Goal: Information Seeking & Learning: Find specific fact

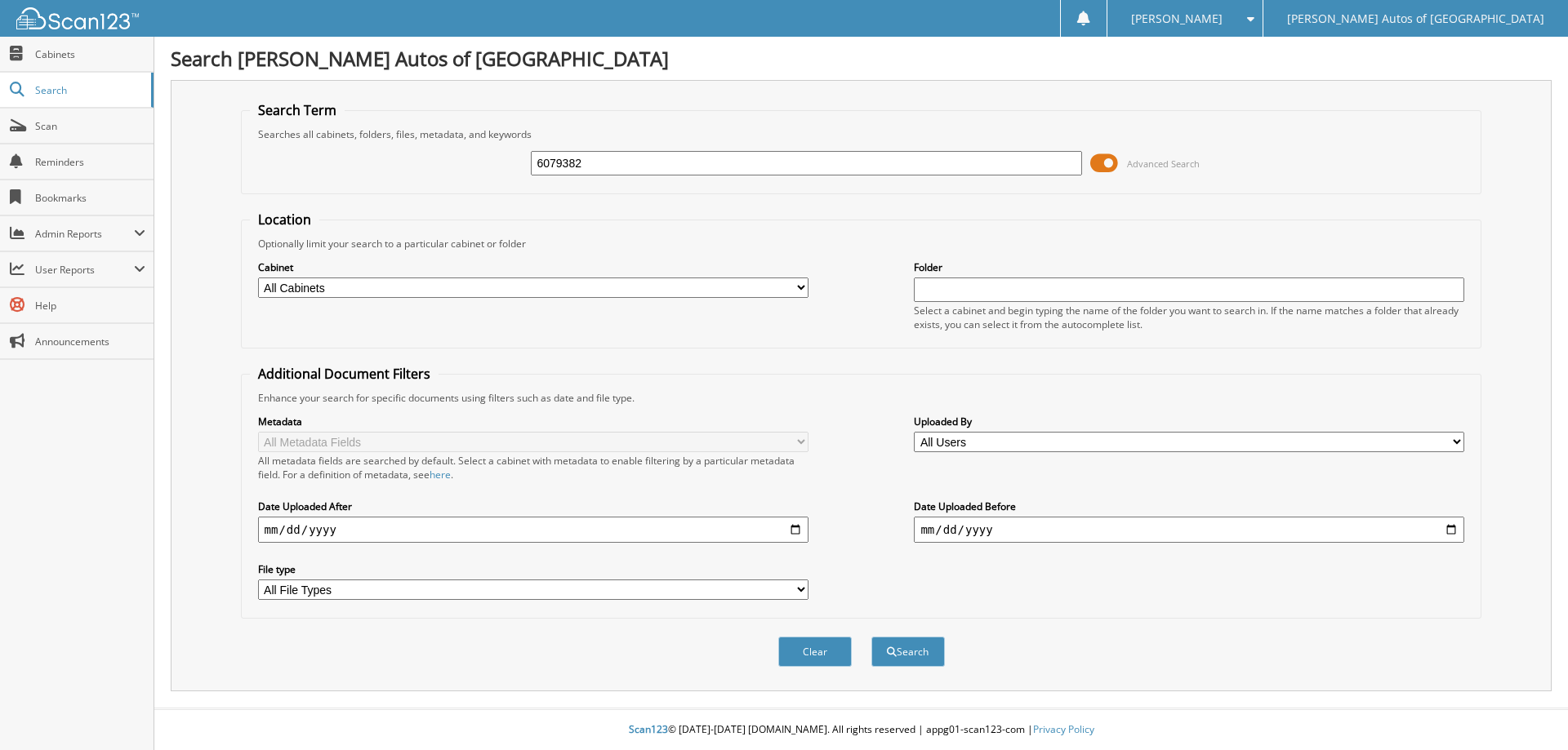
type input "6079382"
click at [871, 637] on button "Search" at bounding box center [908, 652] width 74 height 31
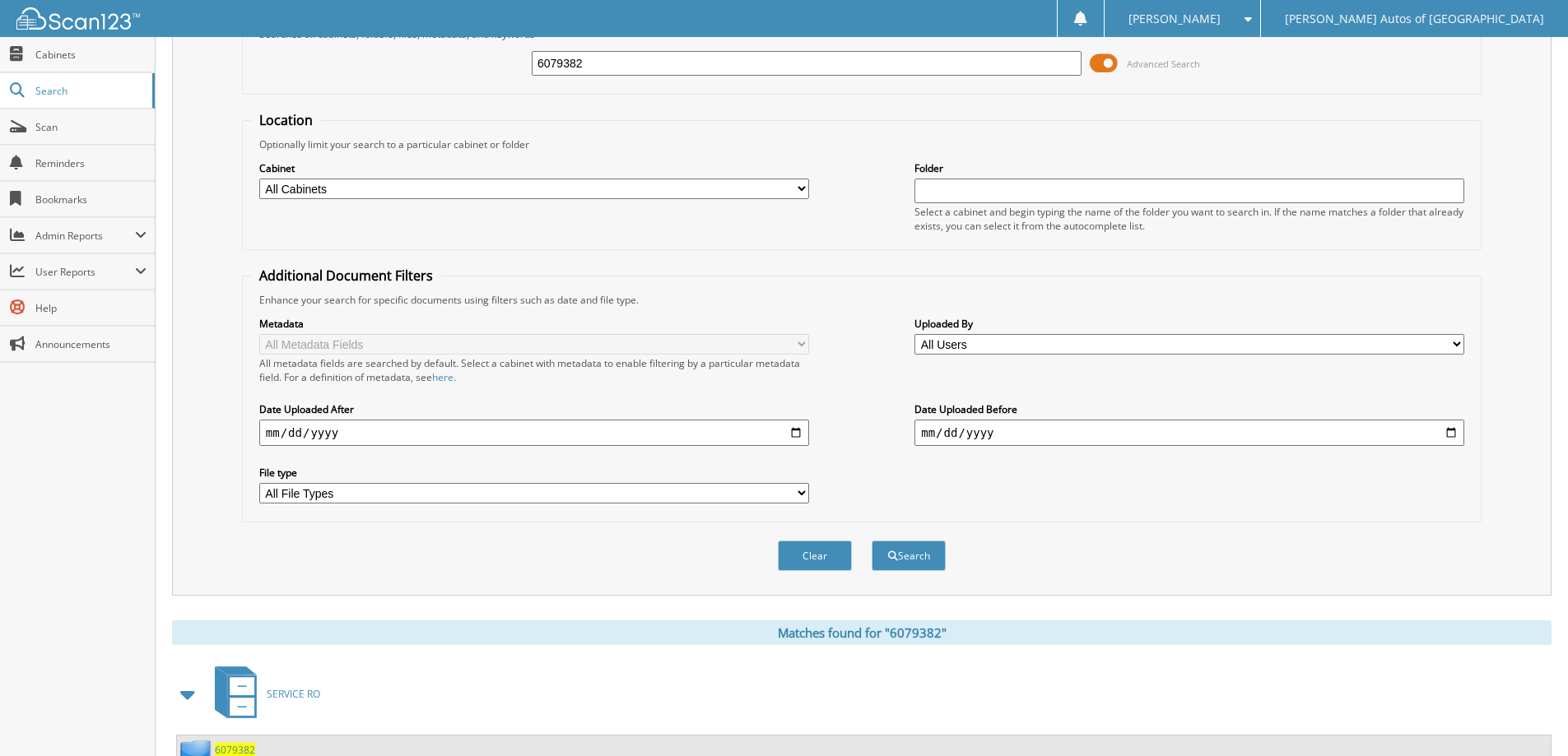
scroll to position [323, 0]
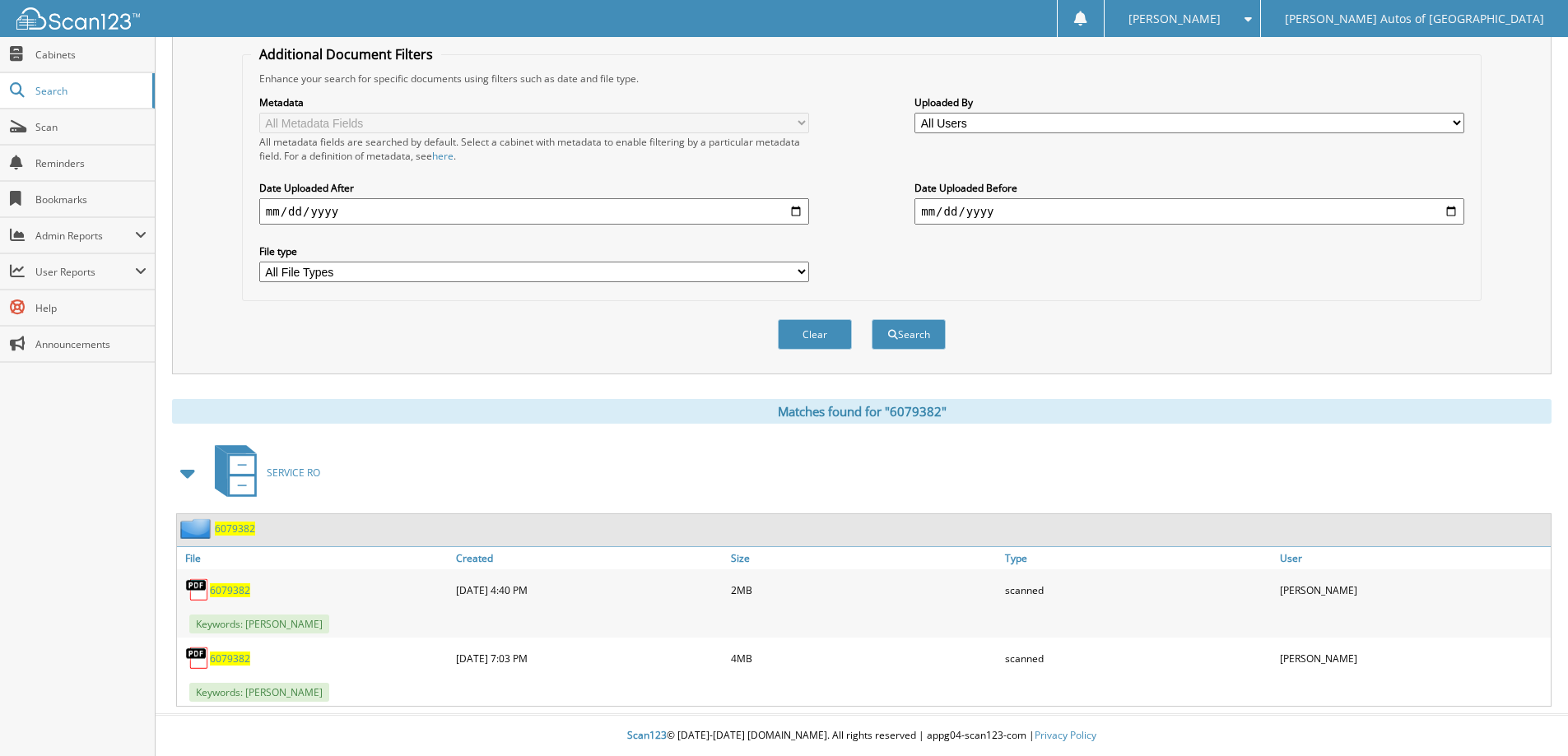
click at [230, 525] on span "6079382" at bounding box center [234, 529] width 40 height 14
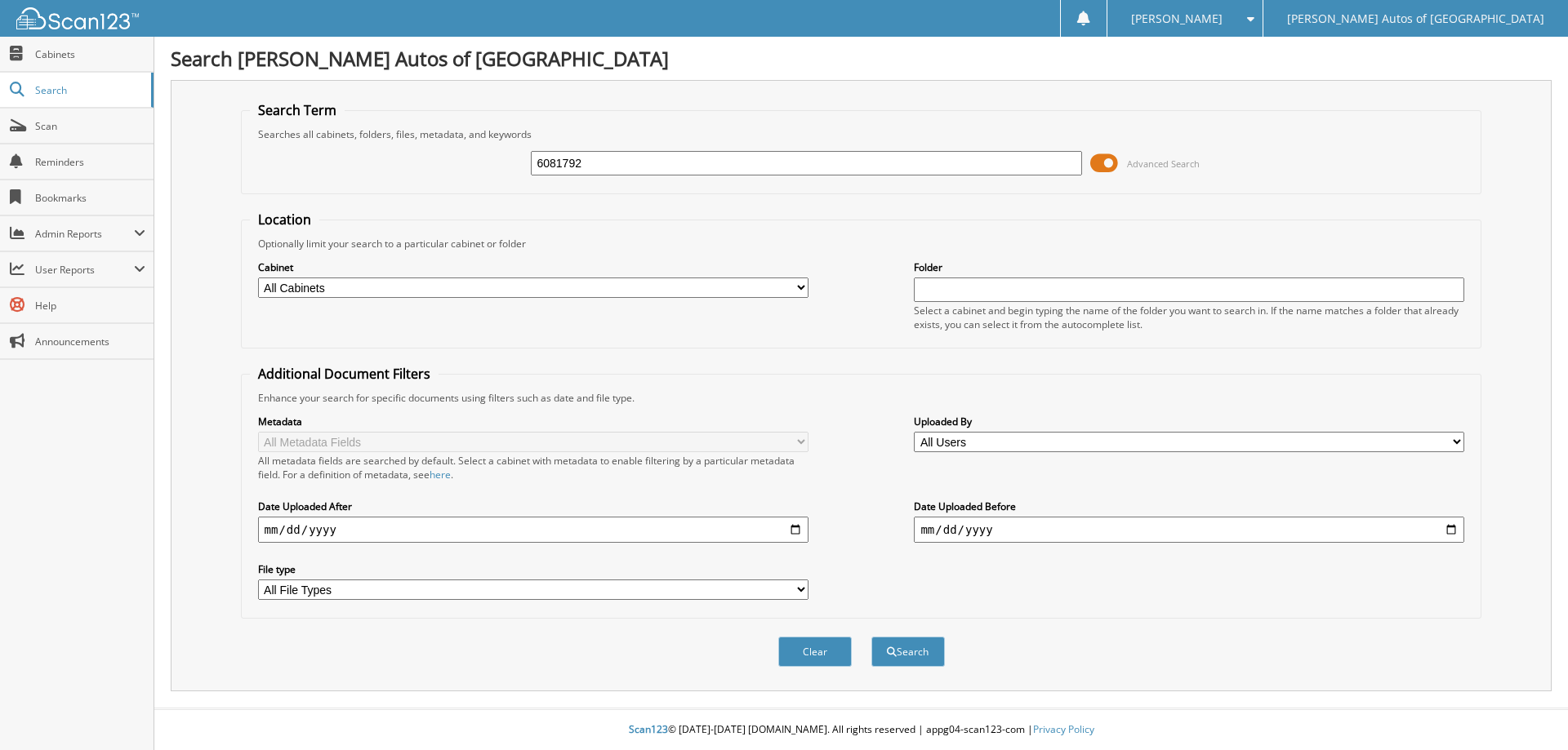
type input "6081792"
click at [871, 637] on button "Search" at bounding box center [908, 652] width 74 height 31
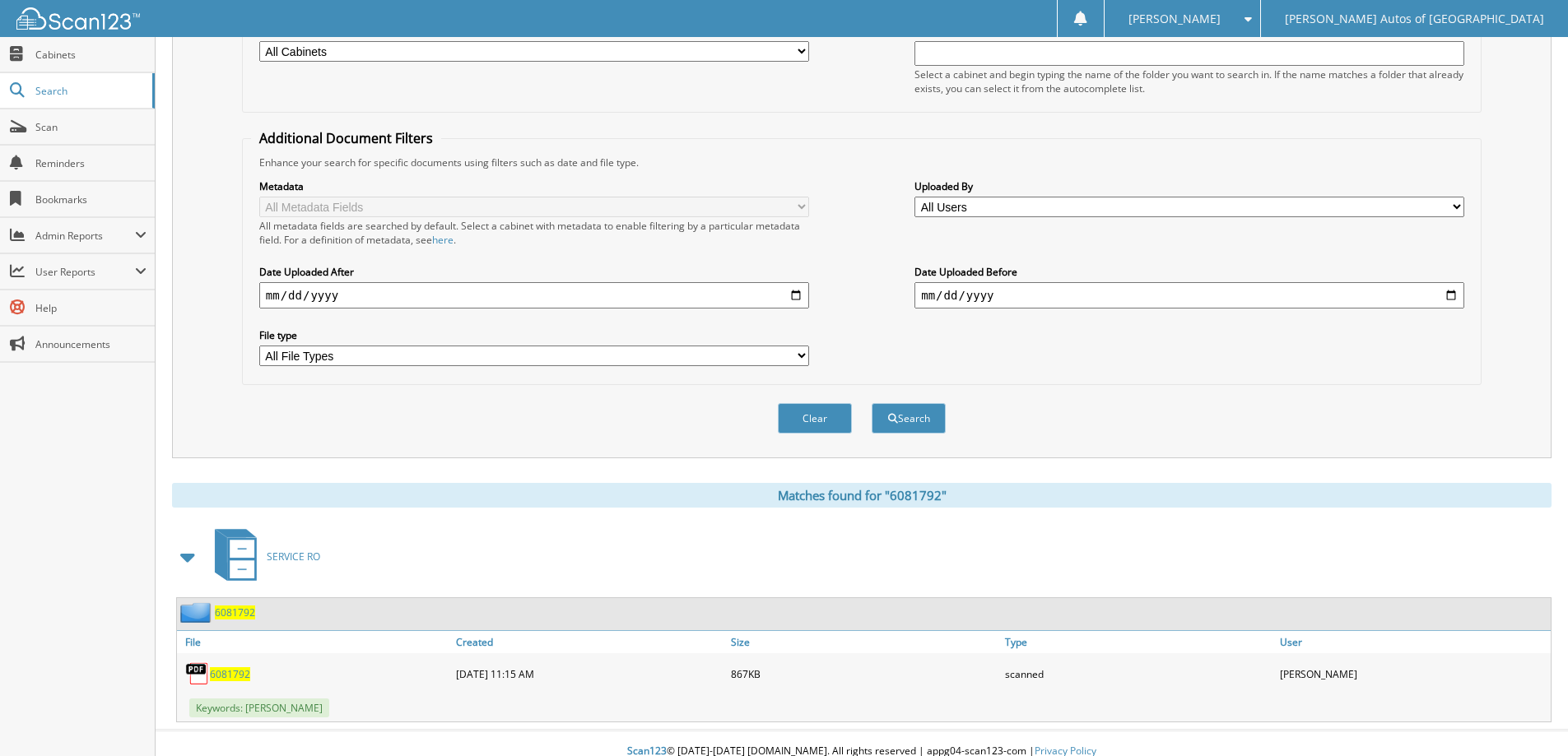
scroll to position [255, 0]
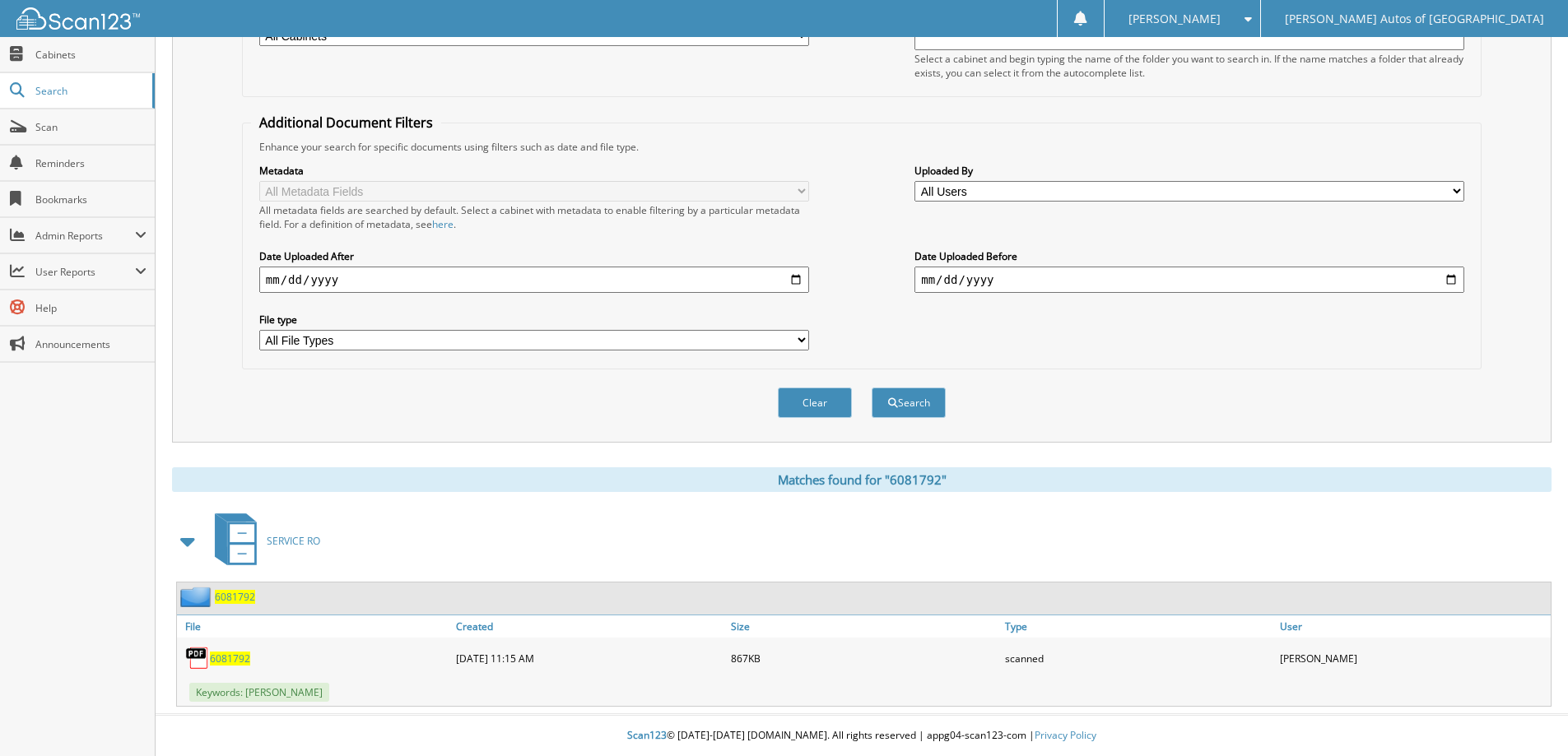
click at [237, 598] on span "6081792" at bounding box center [234, 597] width 40 height 14
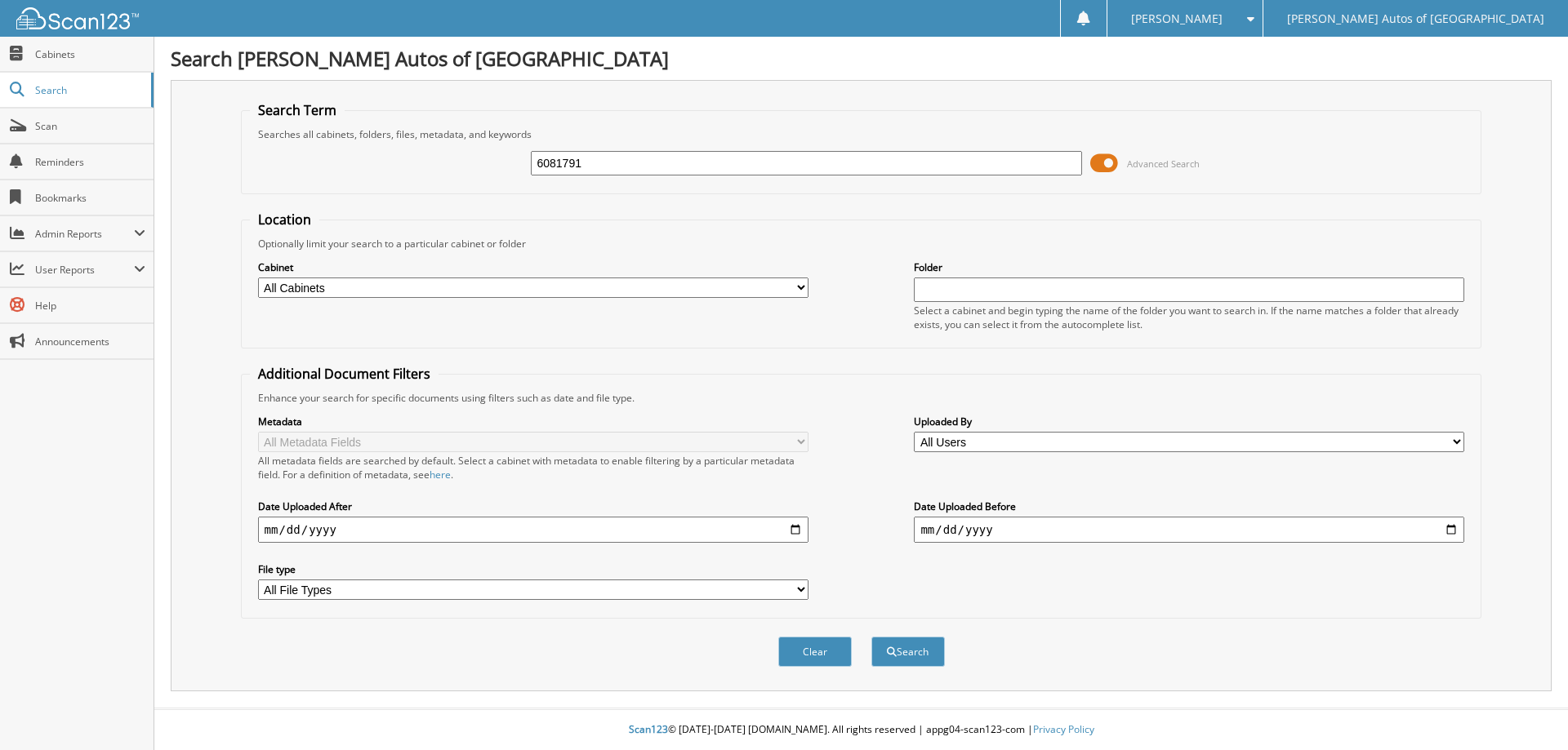
type input "6081791"
click at [871, 637] on button "Search" at bounding box center [908, 652] width 74 height 31
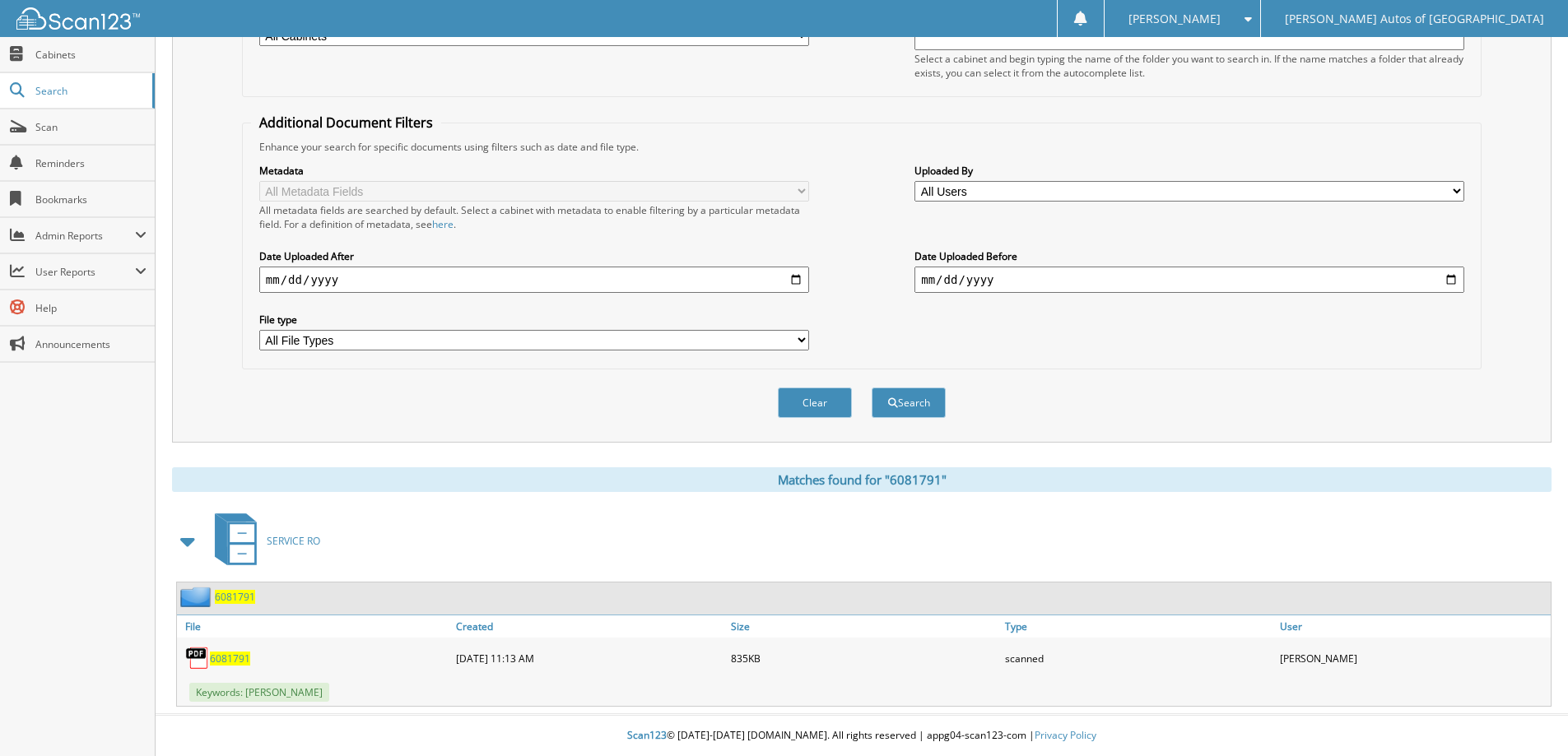
scroll to position [255, 0]
click at [244, 599] on span "6081791" at bounding box center [234, 597] width 40 height 14
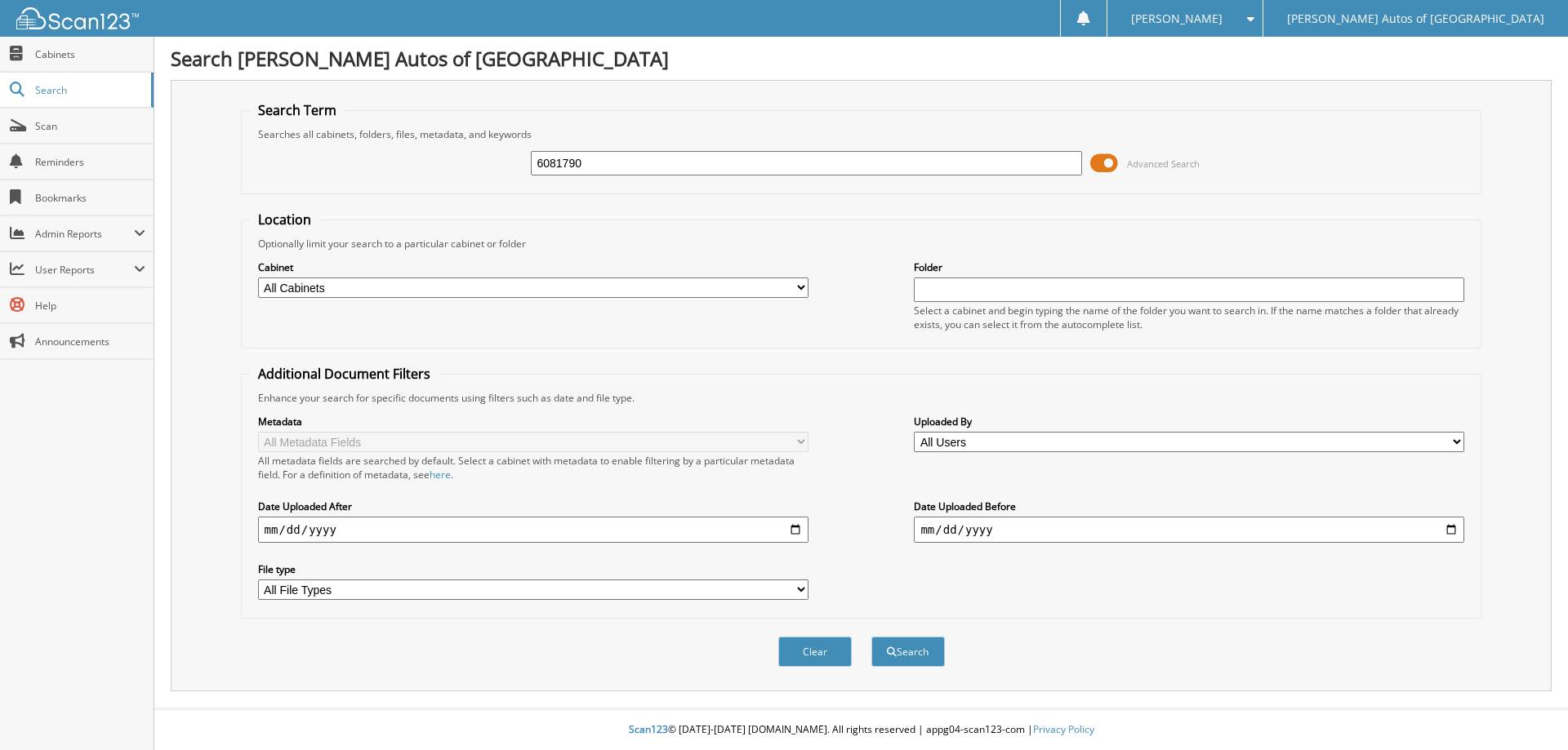
type input "6081790"
click at [871, 637] on button "Search" at bounding box center [908, 652] width 74 height 31
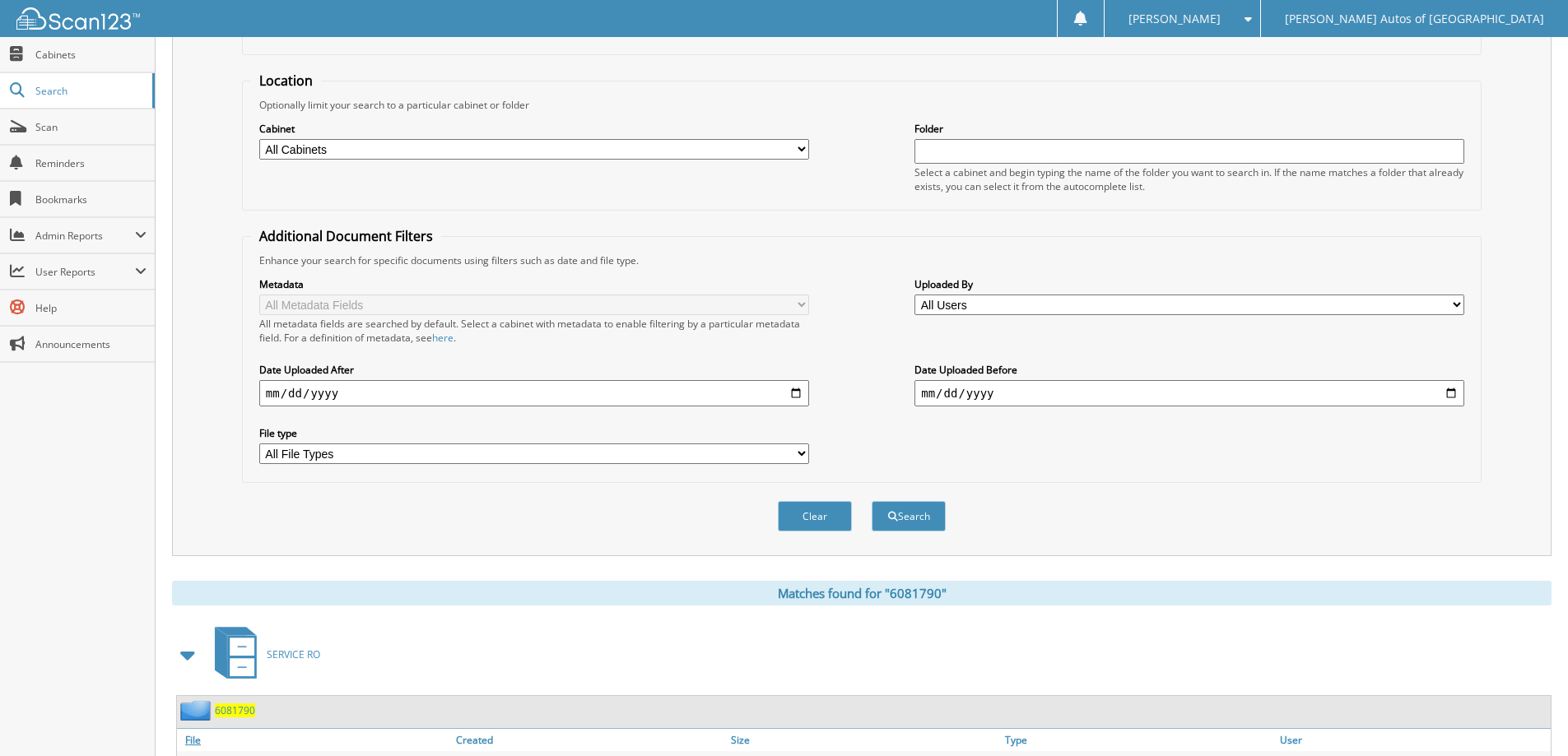
scroll to position [255, 0]
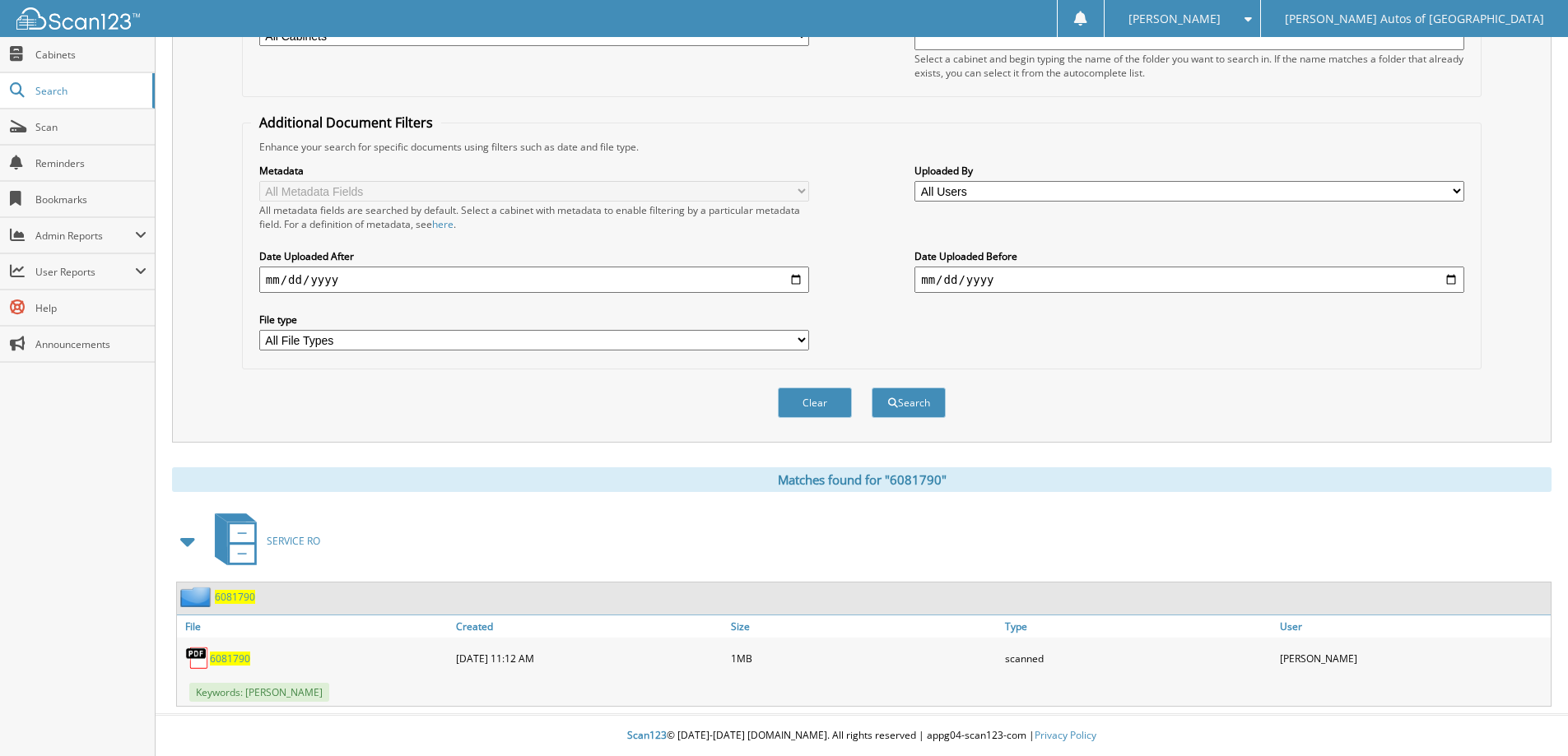
click at [234, 596] on span "6081790" at bounding box center [234, 597] width 40 height 14
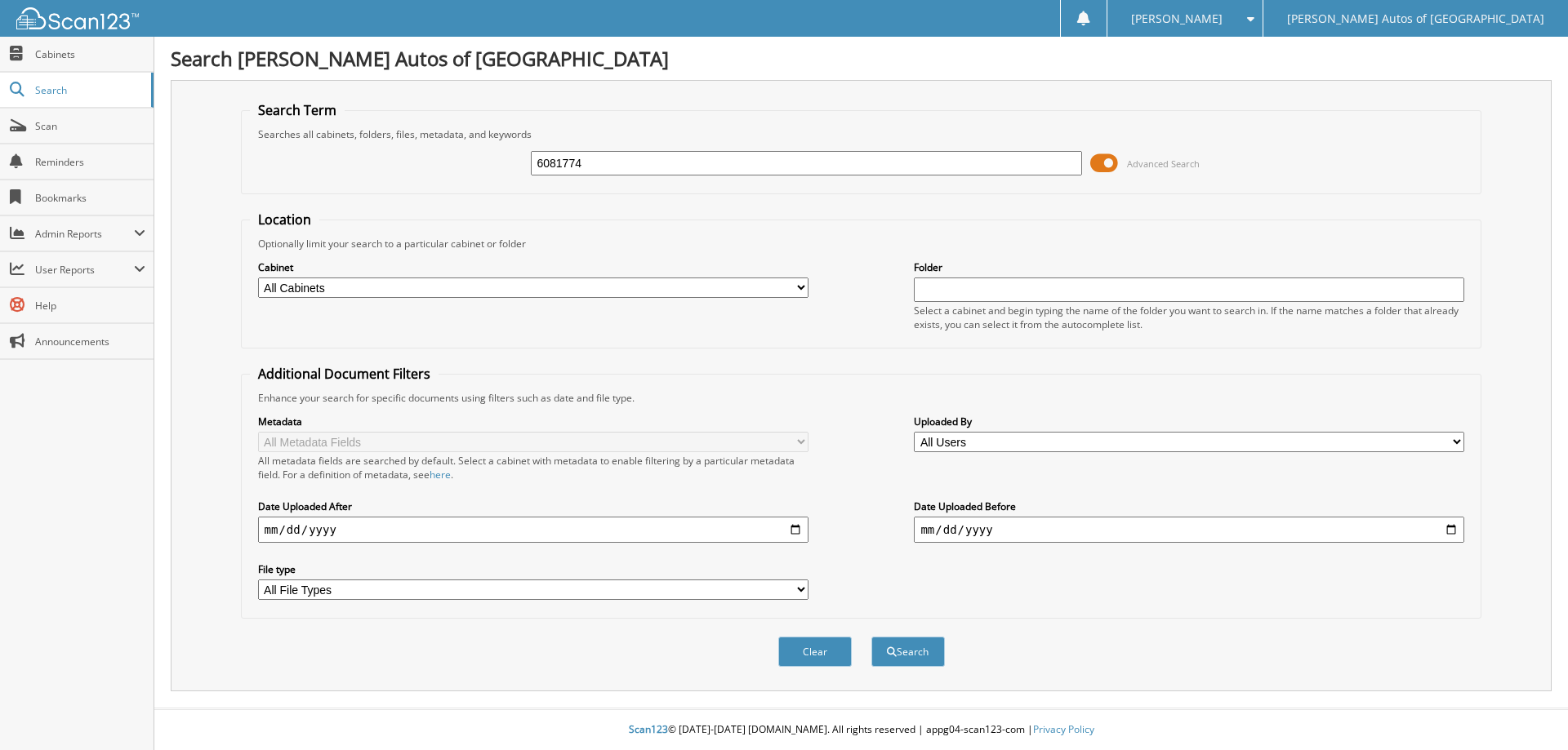
type input "6081774"
click at [871, 637] on button "Search" at bounding box center [908, 652] width 74 height 31
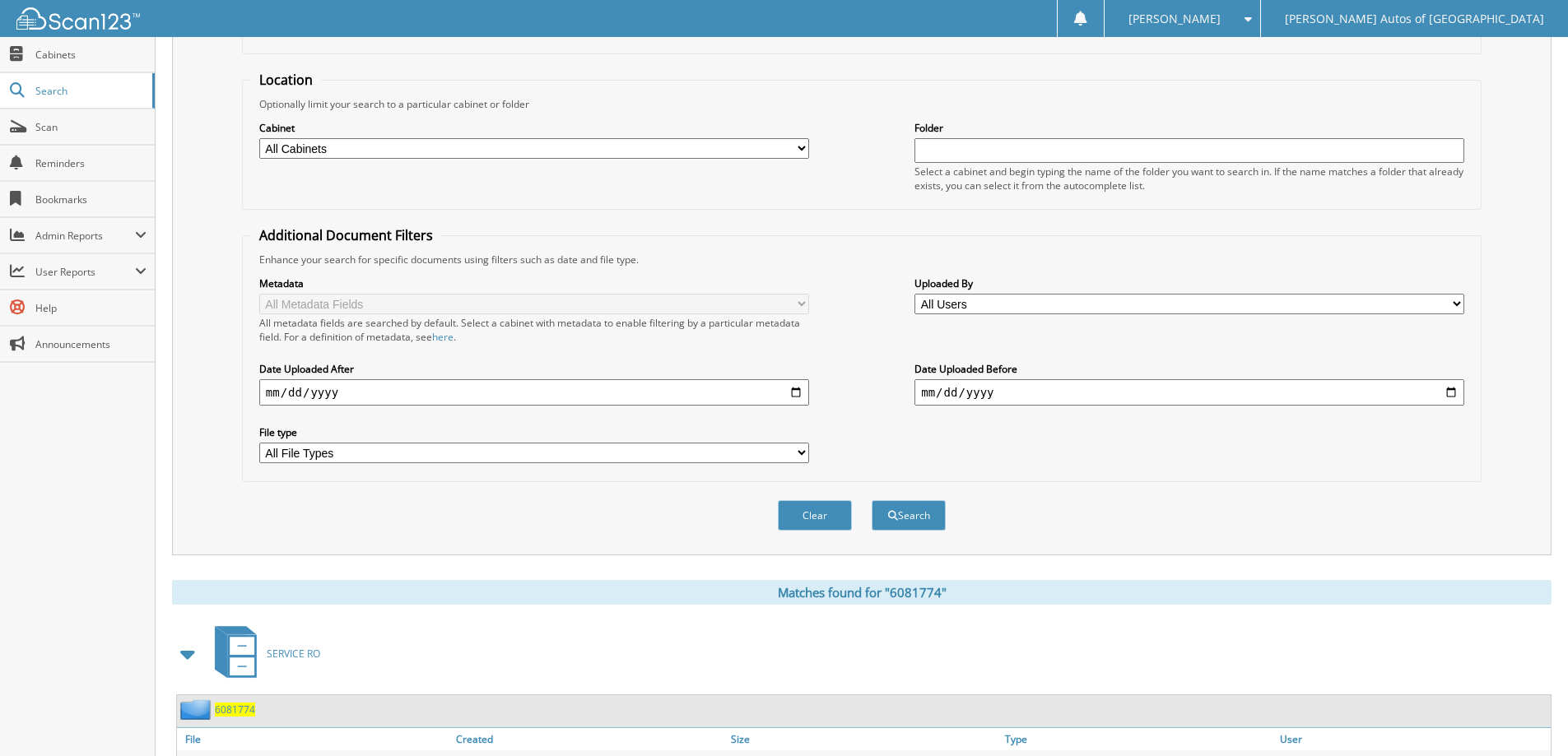
scroll to position [255, 0]
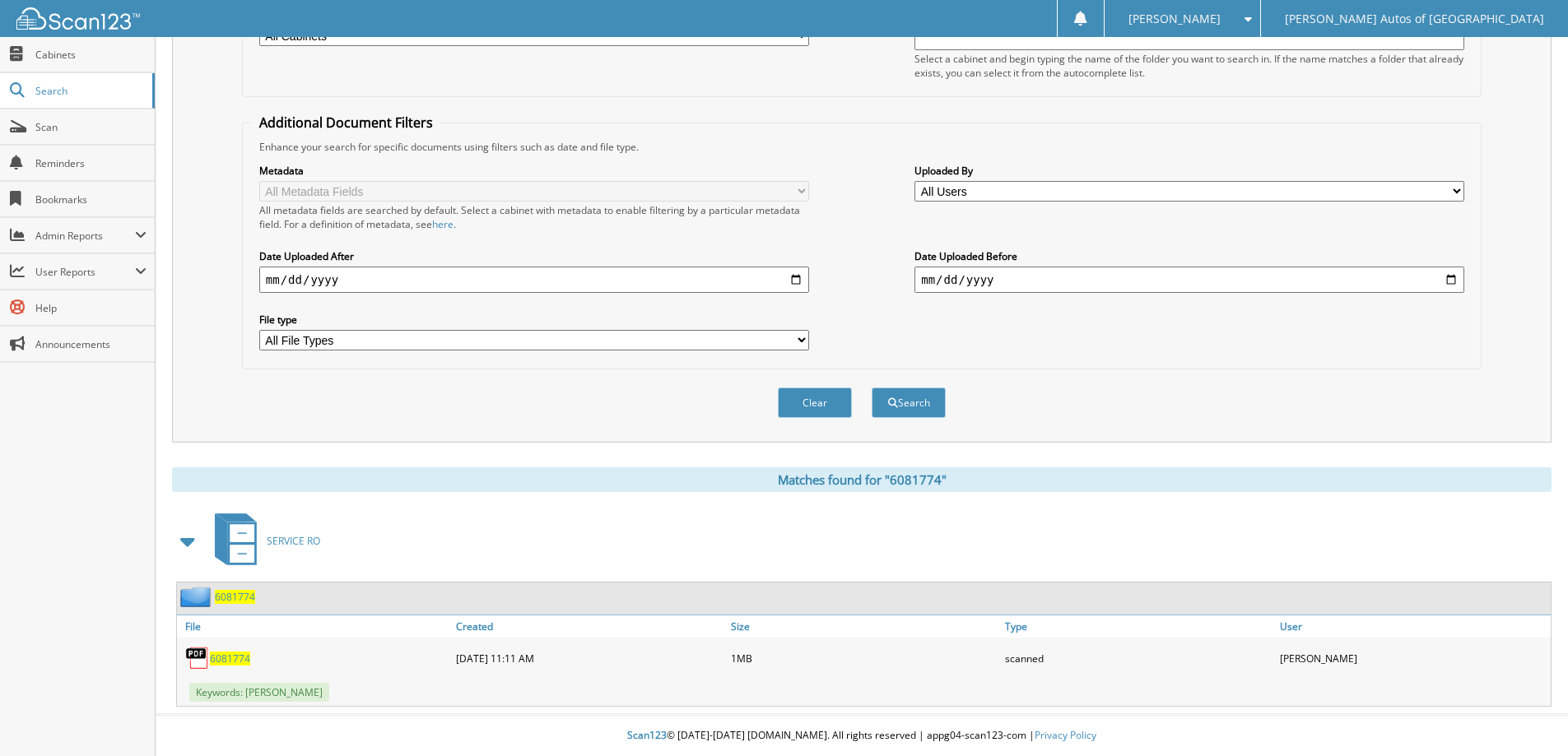
click at [236, 599] on span "6081774" at bounding box center [234, 597] width 40 height 14
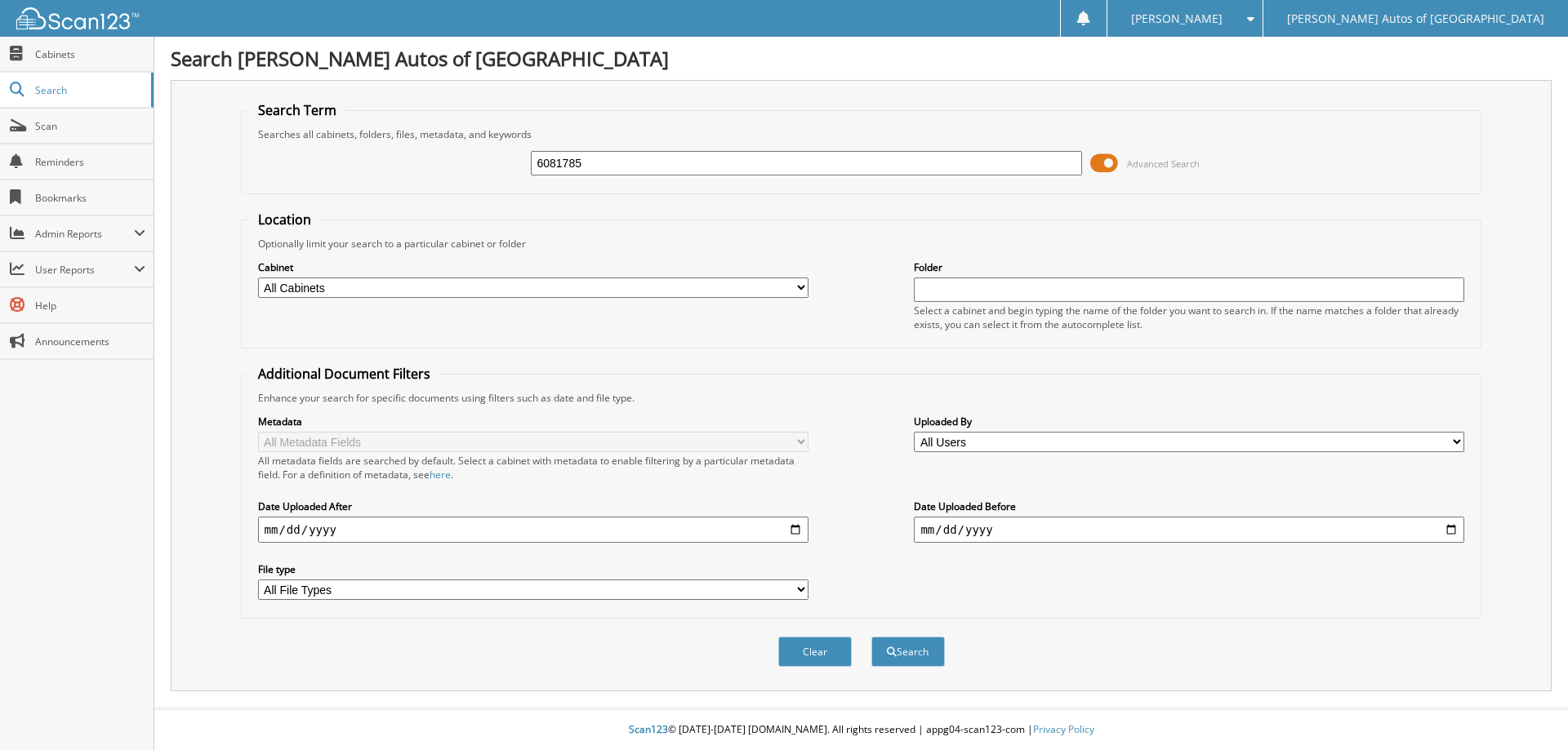
type input "6081785"
click at [871, 637] on button "Search" at bounding box center [908, 652] width 74 height 31
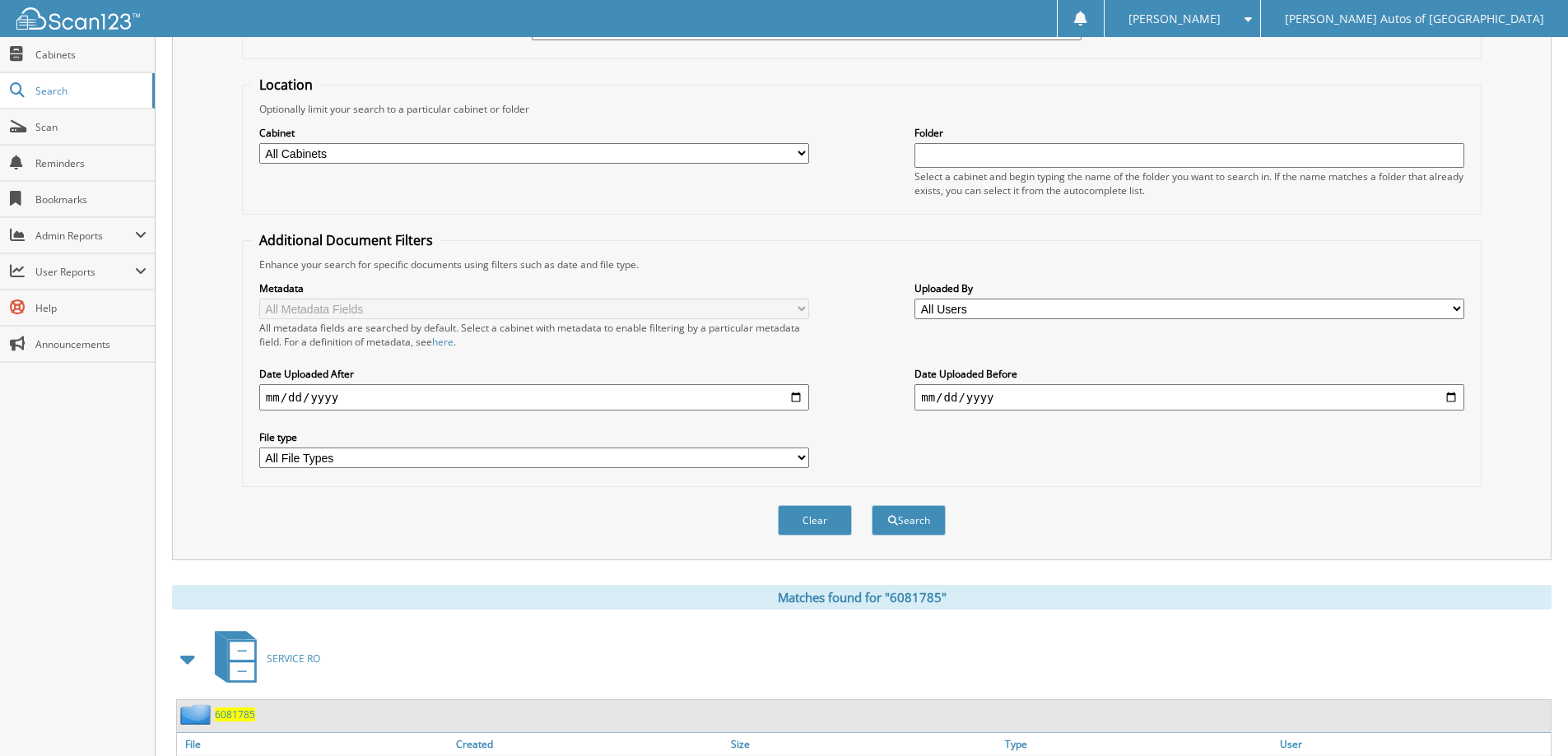
scroll to position [255, 0]
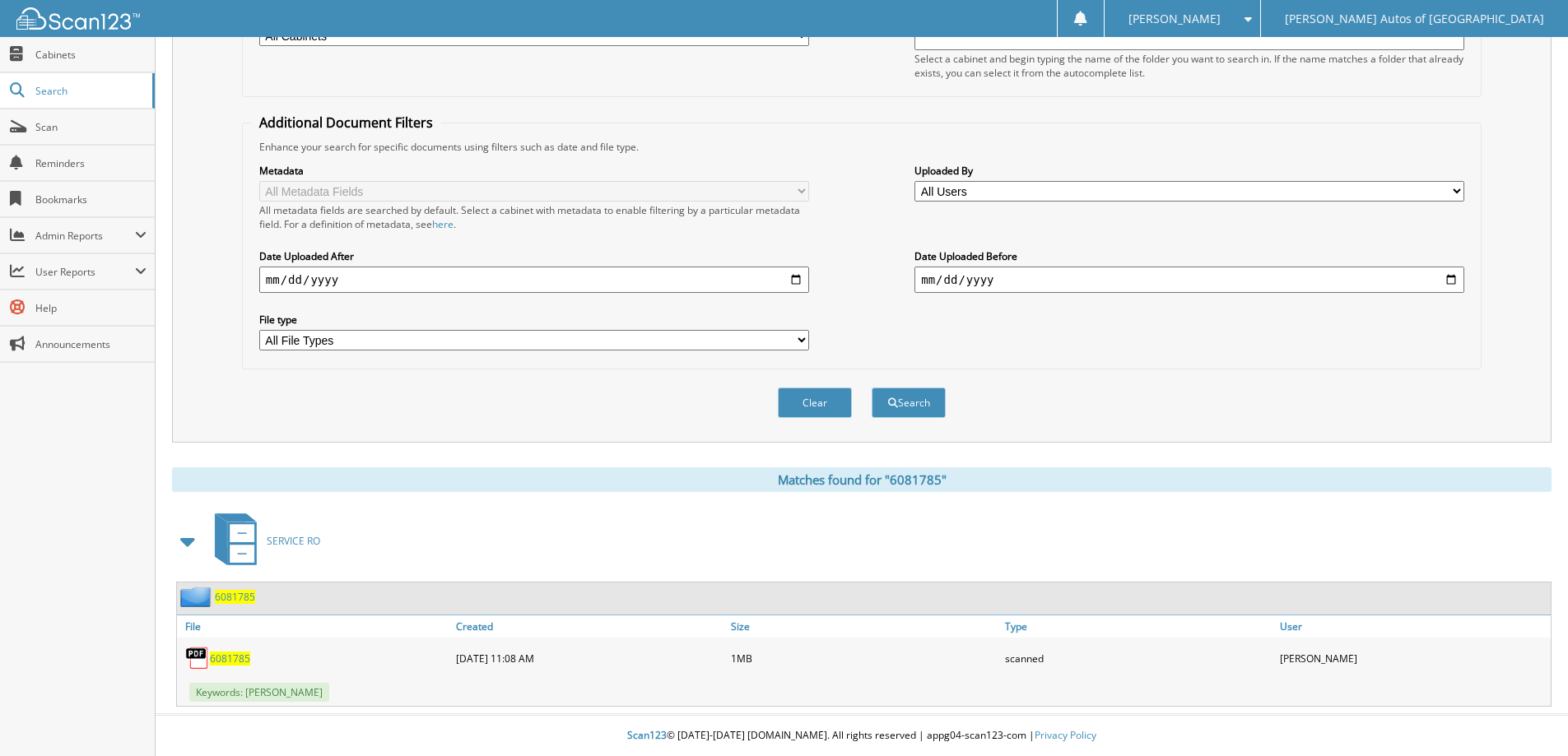
click at [249, 599] on span "6081785" at bounding box center [234, 597] width 40 height 14
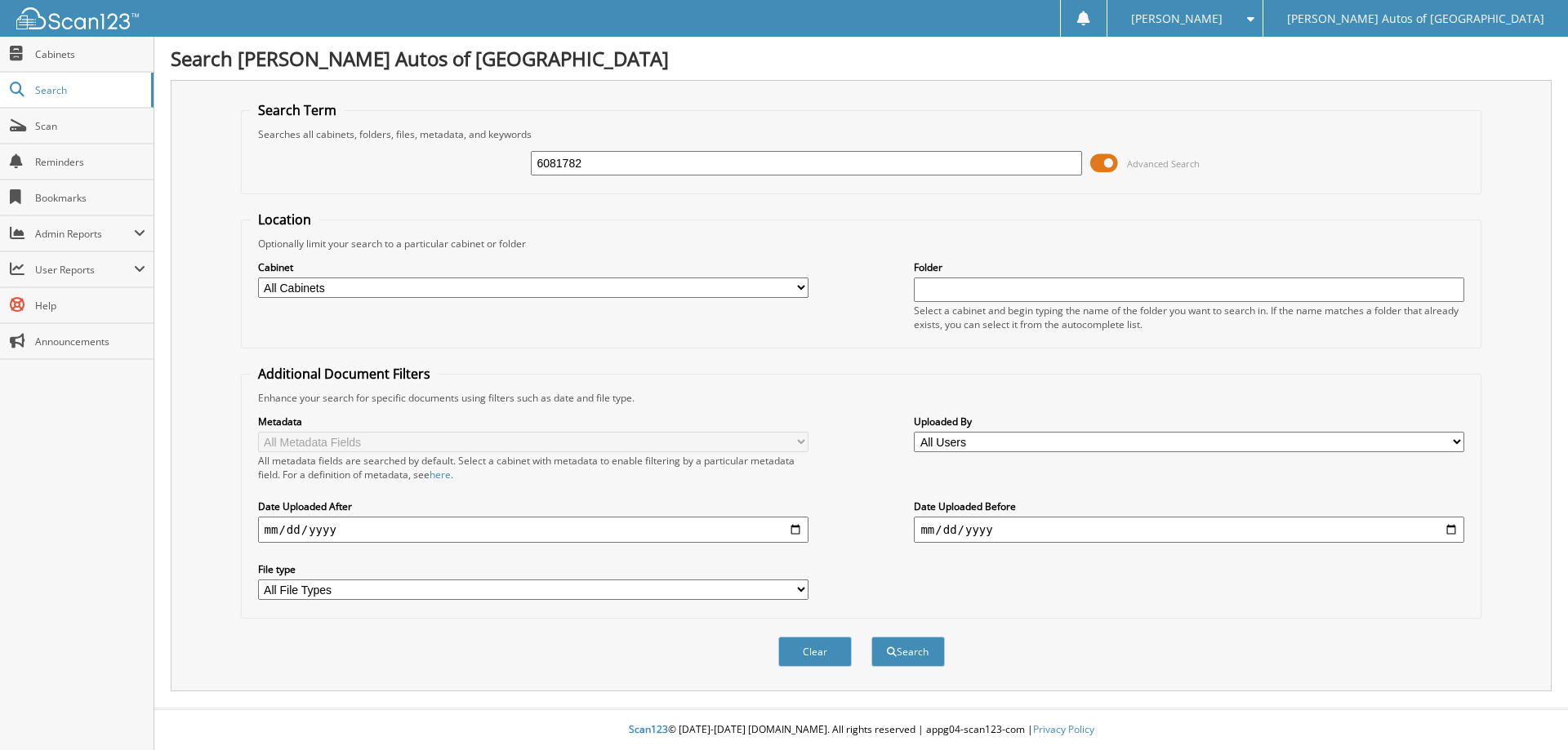
type input "6081782"
click at [871, 637] on button "Search" at bounding box center [908, 652] width 74 height 31
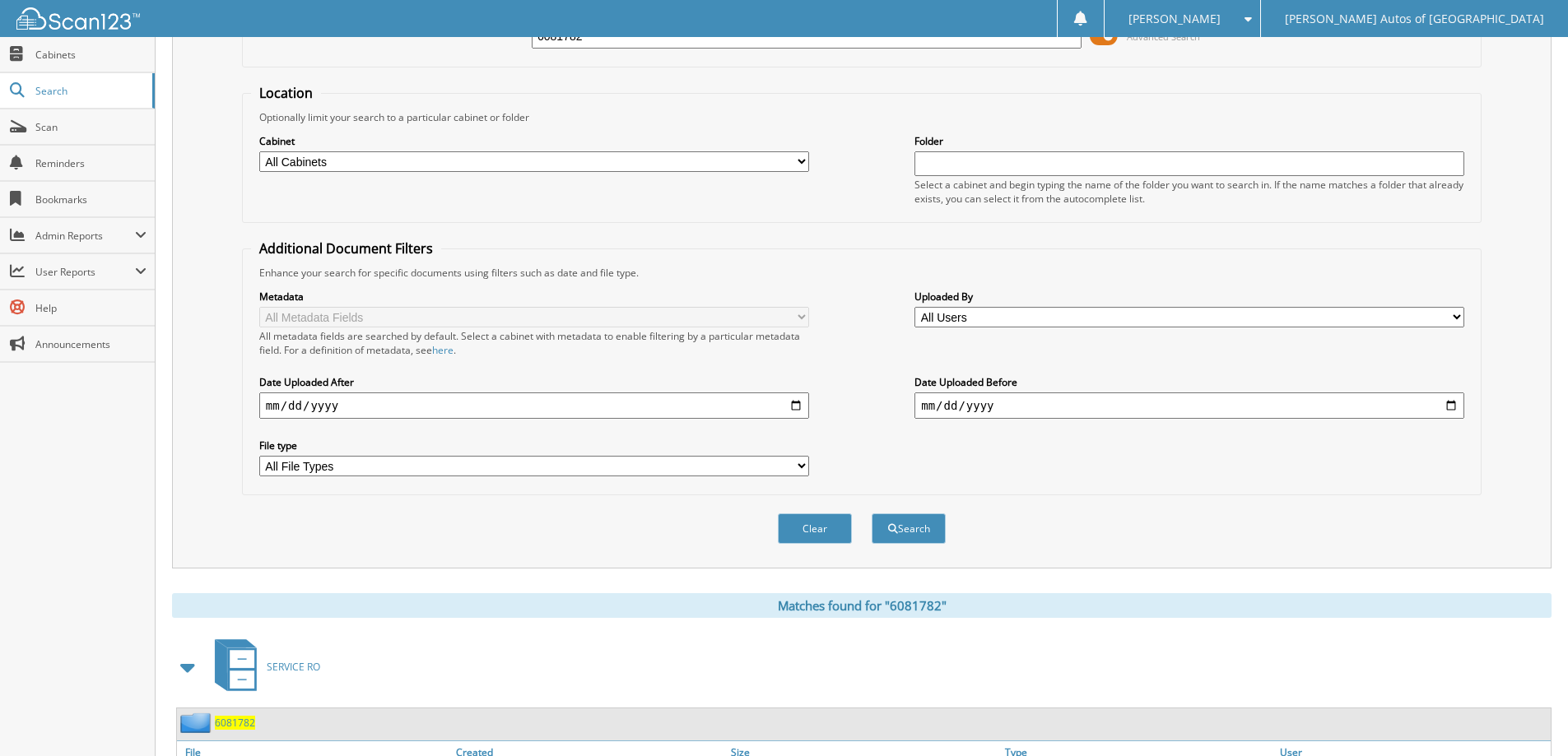
scroll to position [255, 0]
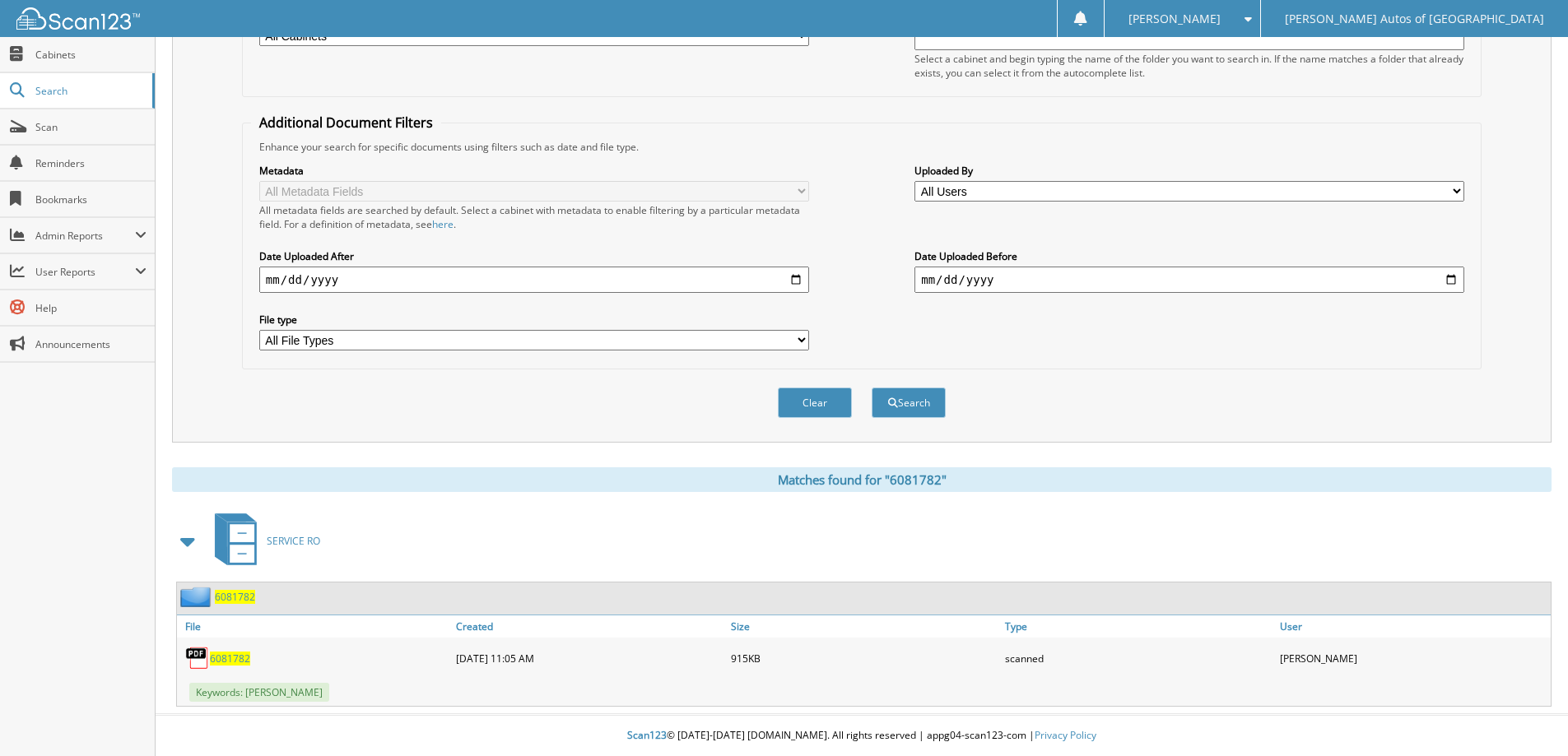
click at [234, 597] on span "6081782" at bounding box center [234, 597] width 40 height 14
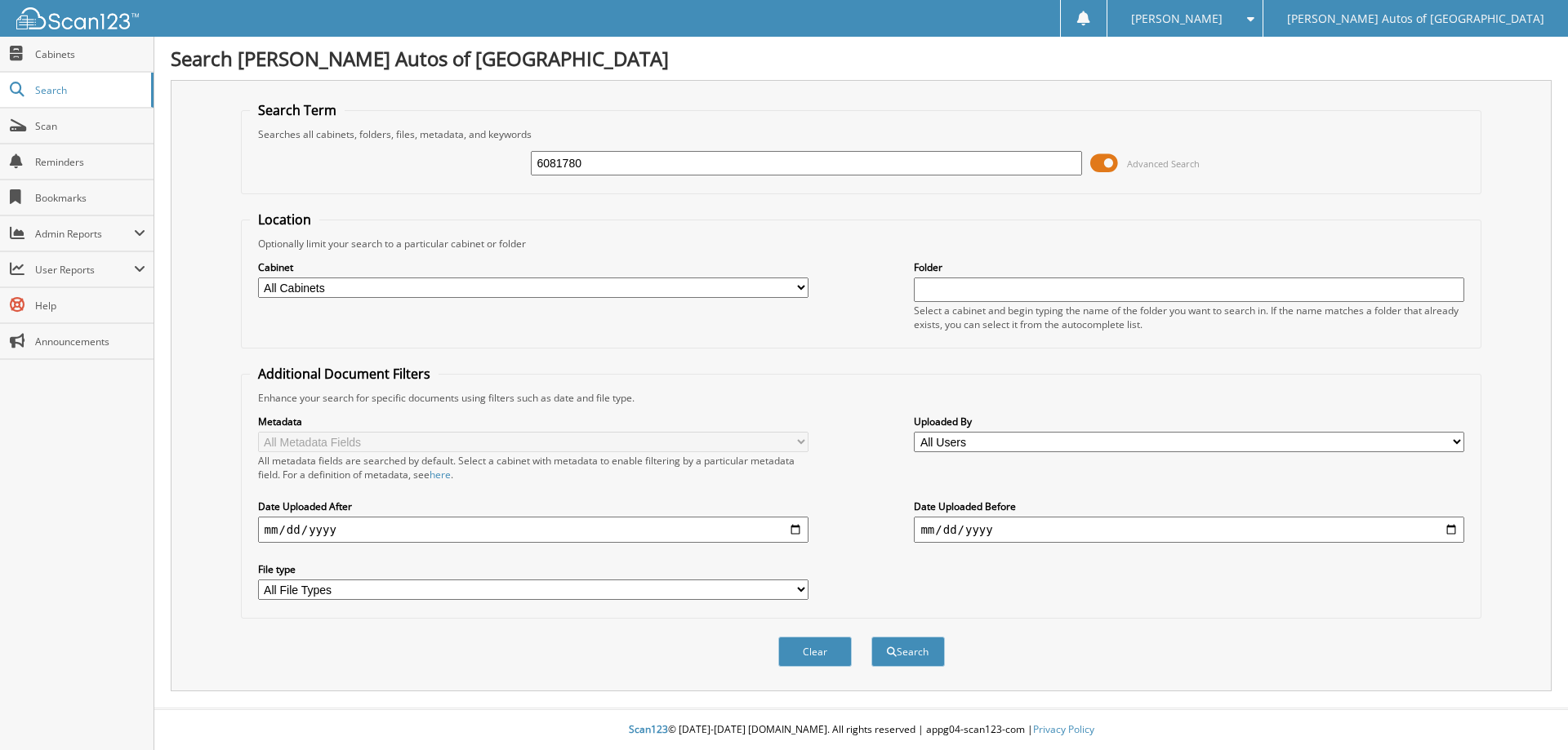
type input "6081780"
click at [871, 637] on button "Search" at bounding box center [908, 652] width 74 height 31
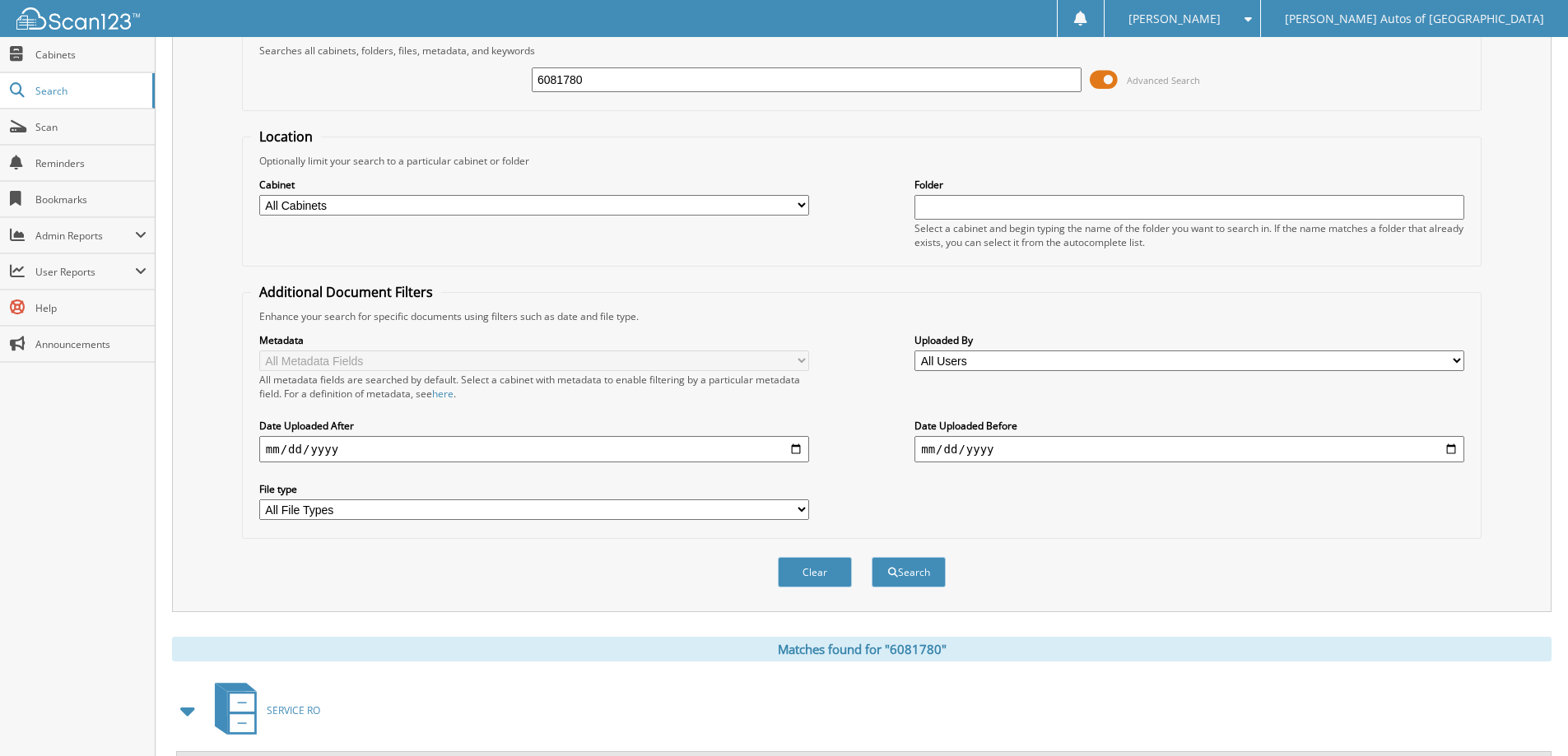
scroll to position [247, 0]
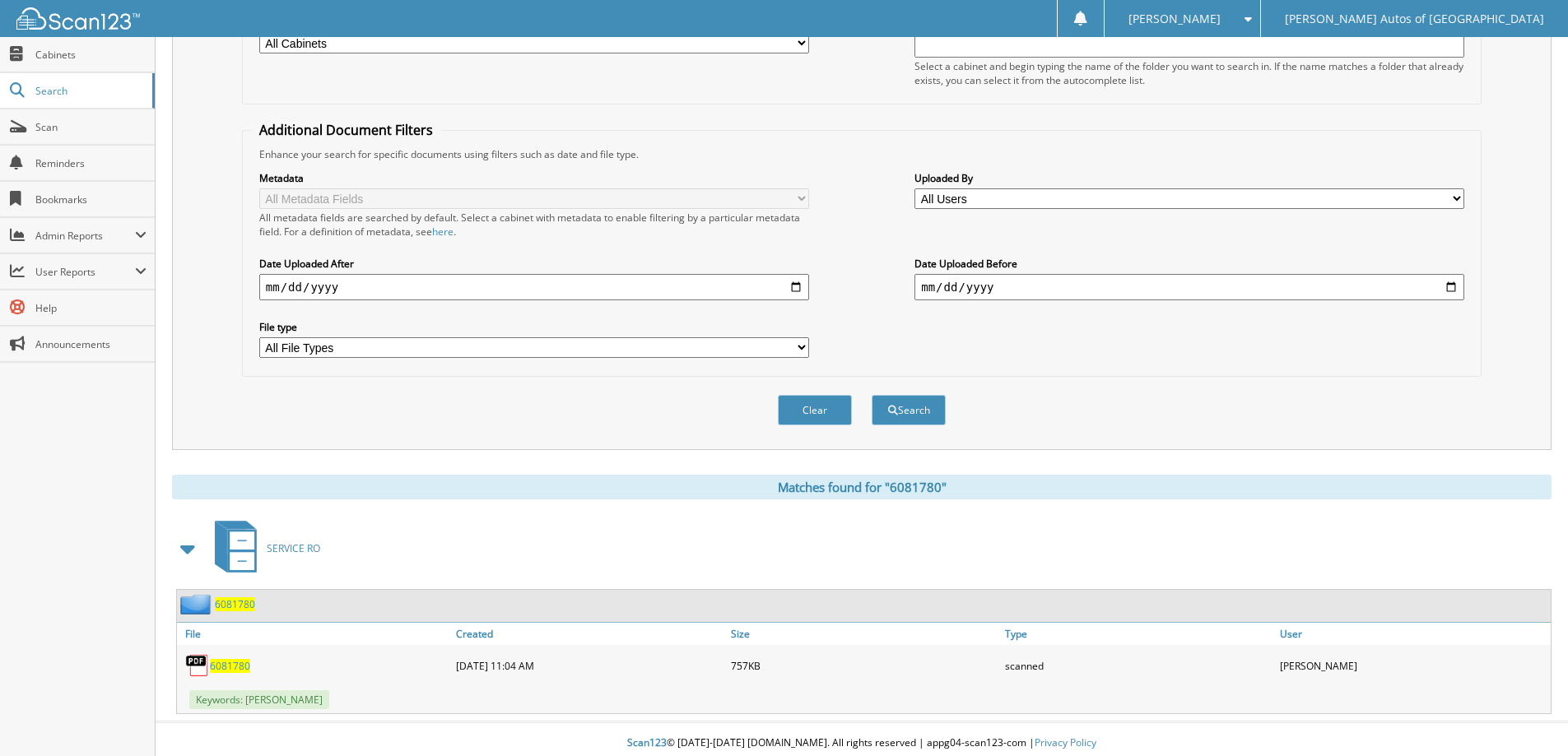
click at [246, 605] on span "6081780" at bounding box center [234, 605] width 40 height 14
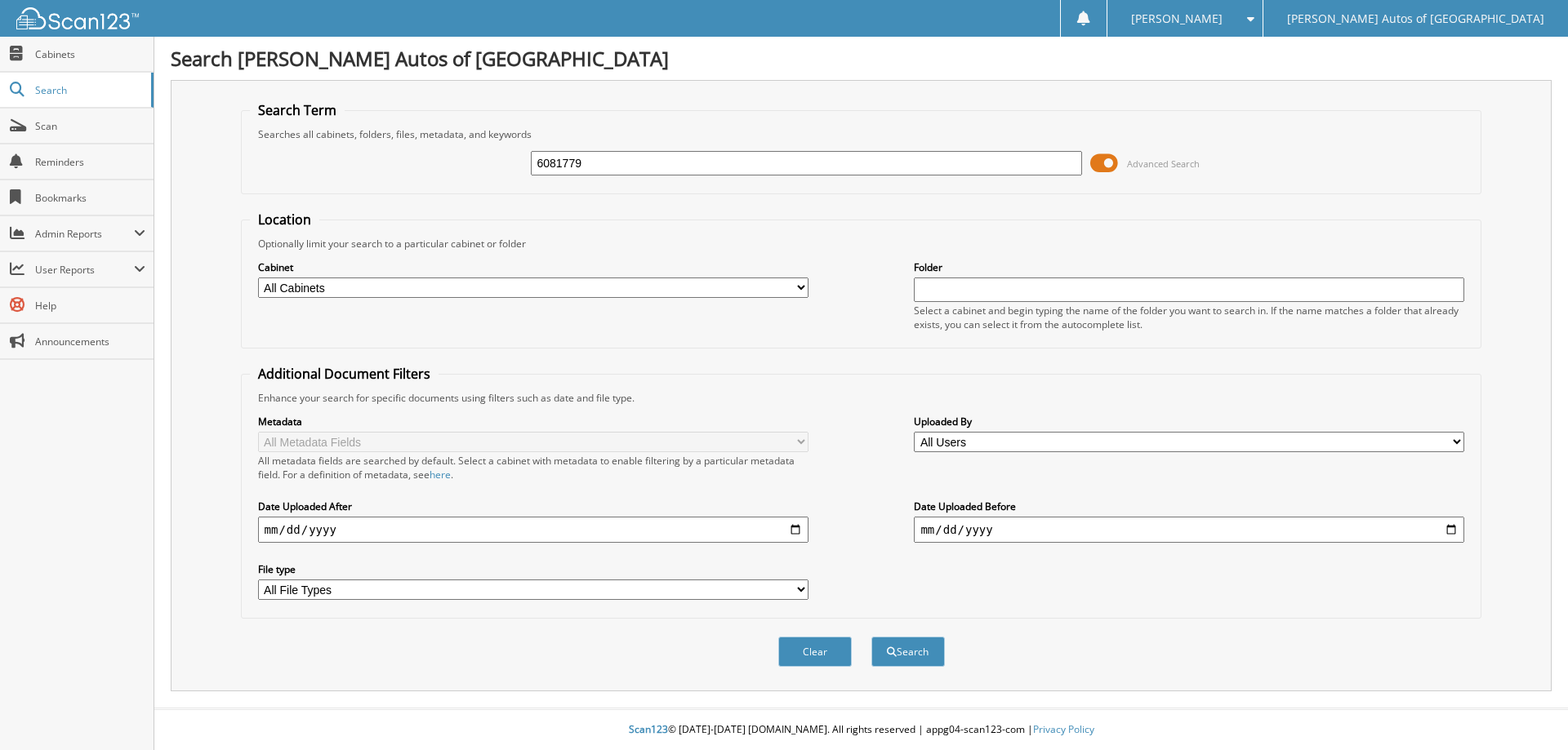
type input "6081779"
click at [871, 637] on button "Search" at bounding box center [908, 652] width 74 height 31
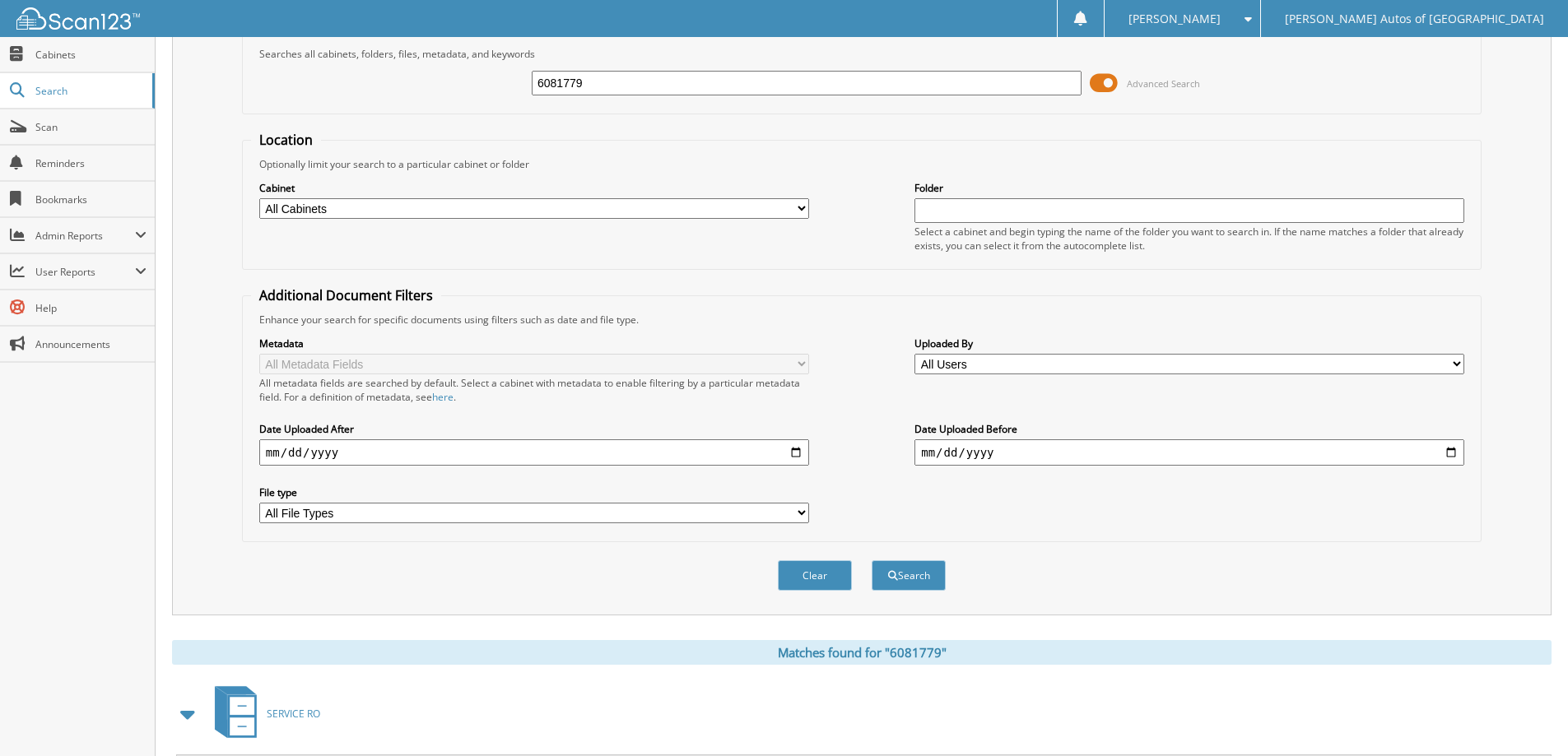
scroll to position [247, 0]
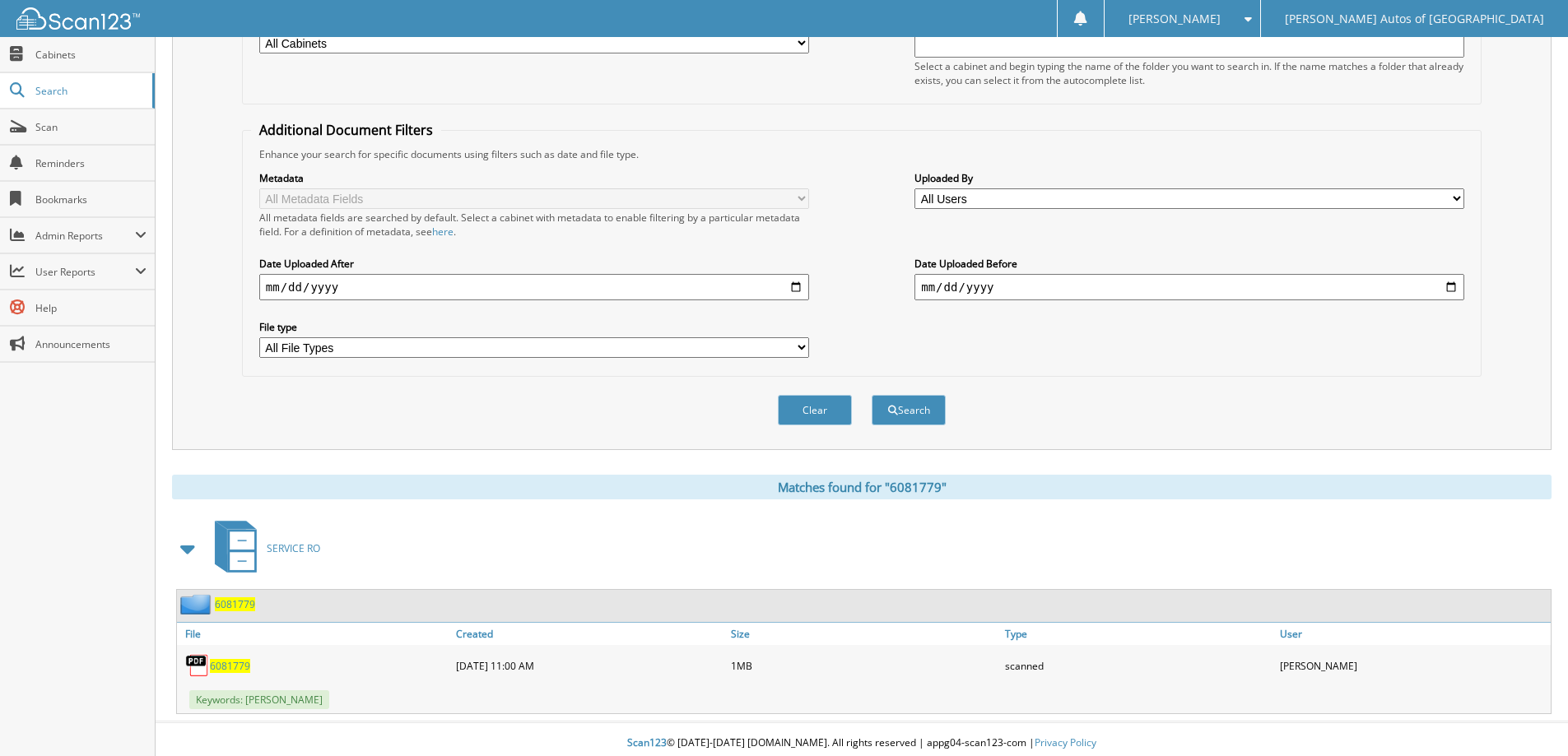
click at [248, 599] on span "6081779" at bounding box center [234, 605] width 40 height 14
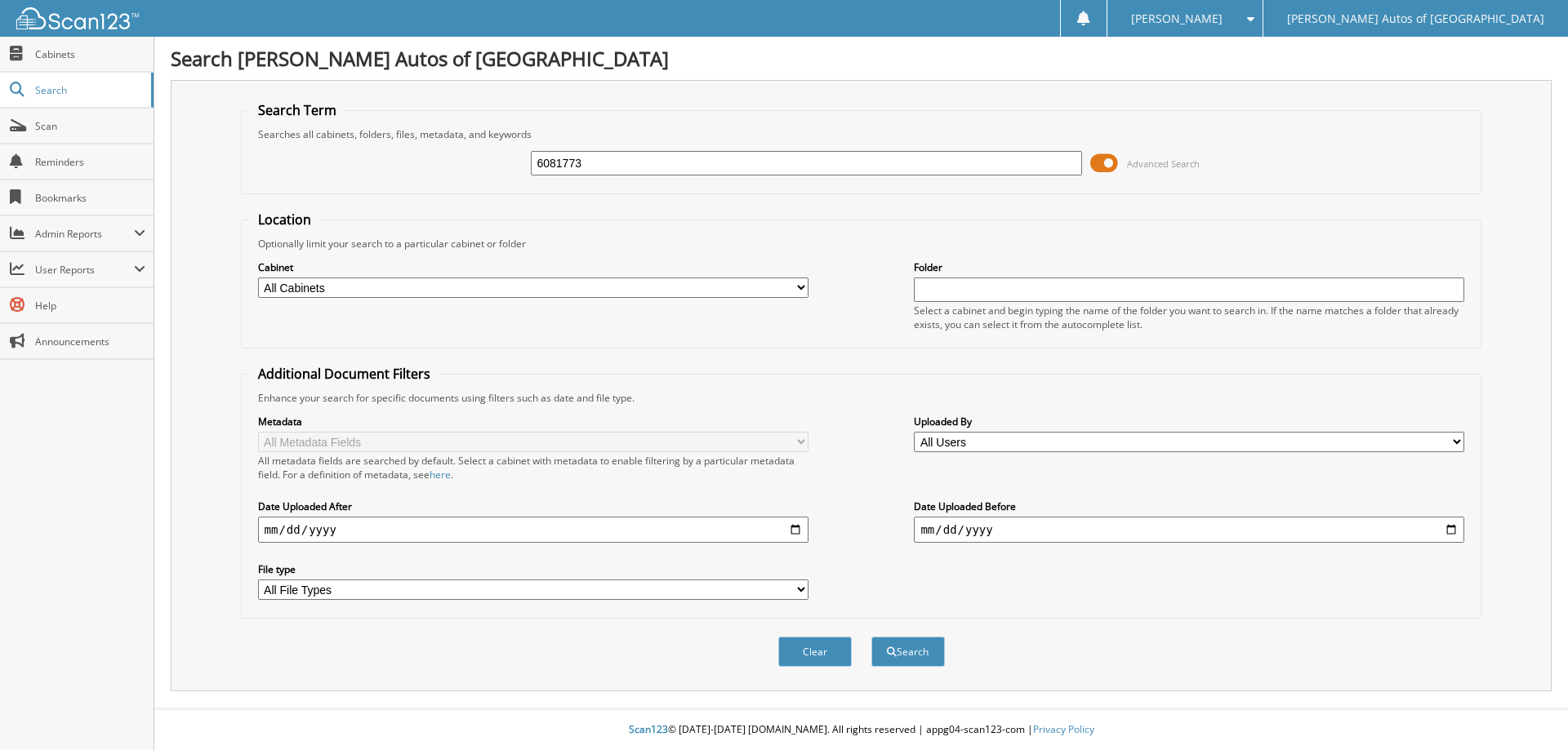
type input "6081773"
click at [871, 637] on button "Search" at bounding box center [908, 652] width 74 height 31
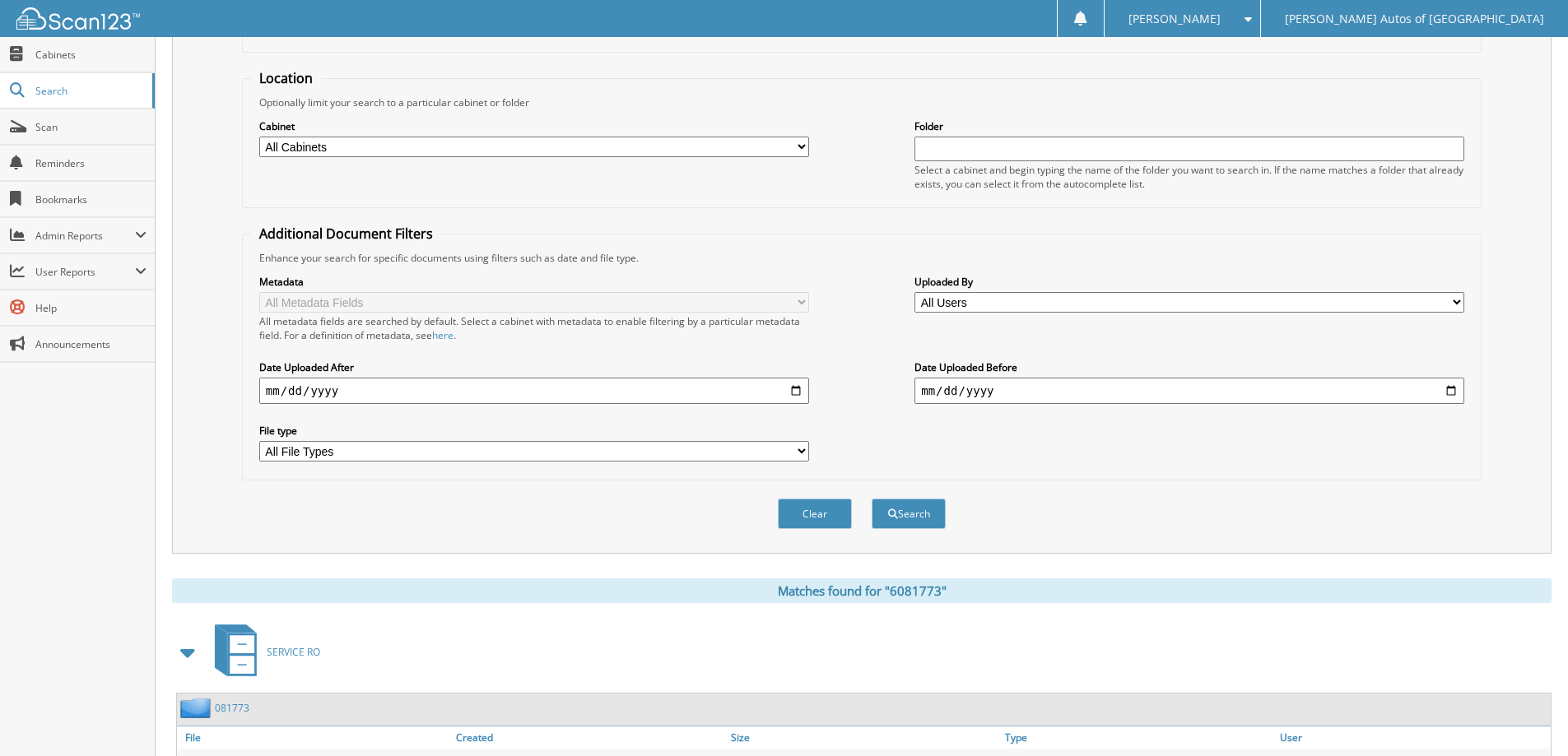
scroll to position [255, 0]
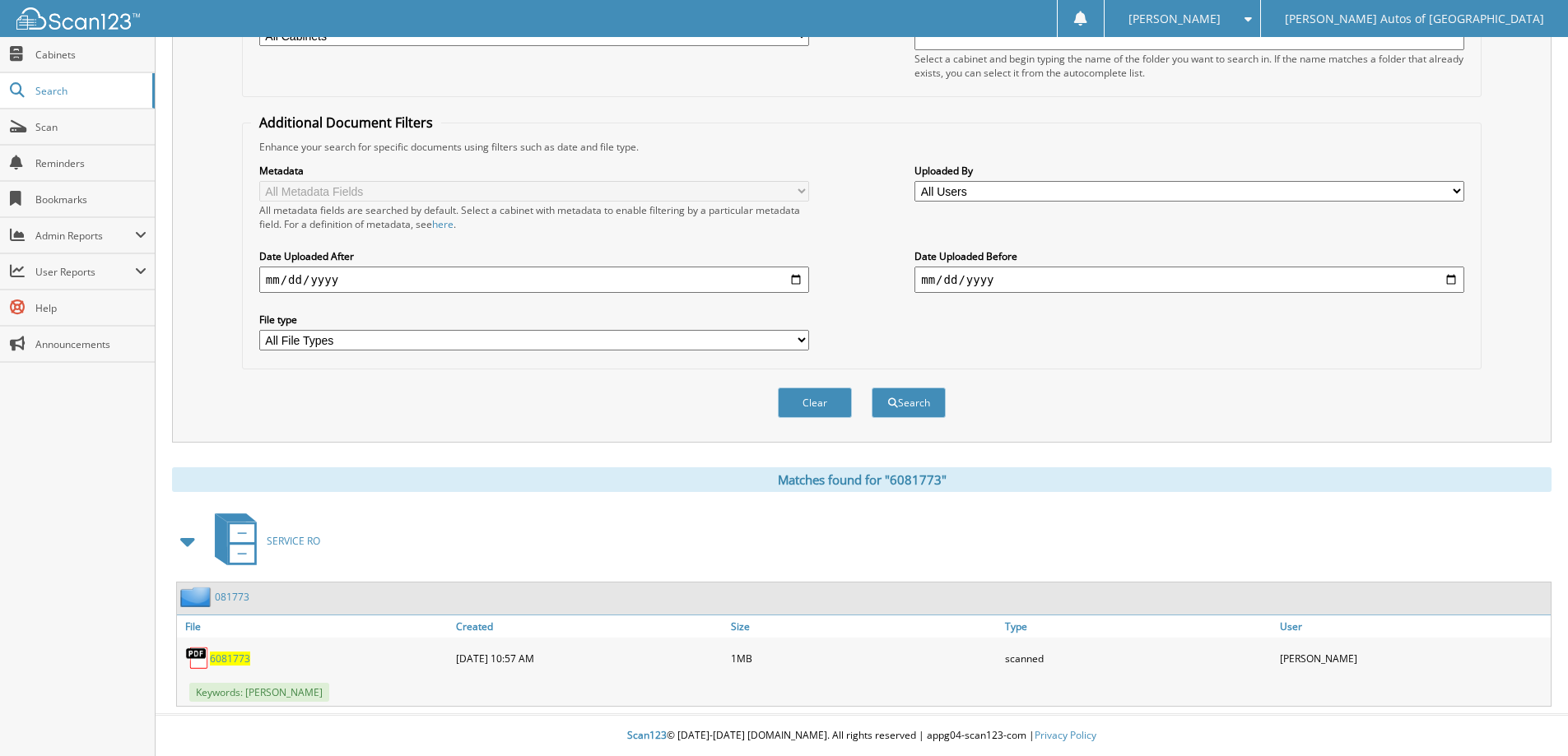
click at [237, 592] on link "081773" at bounding box center [232, 597] width 34 height 14
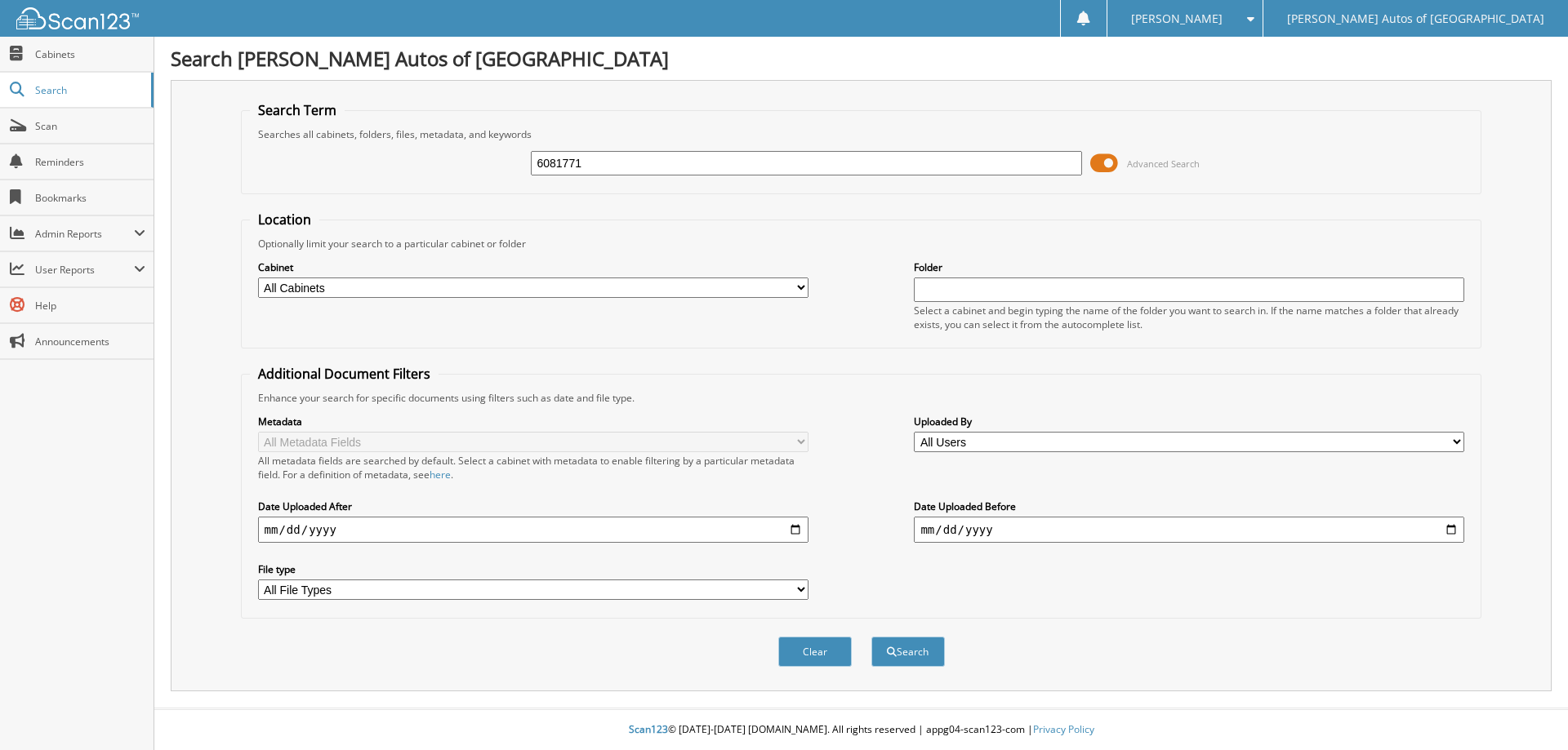
type input "6081771"
click at [871, 637] on button "Search" at bounding box center [908, 652] width 74 height 31
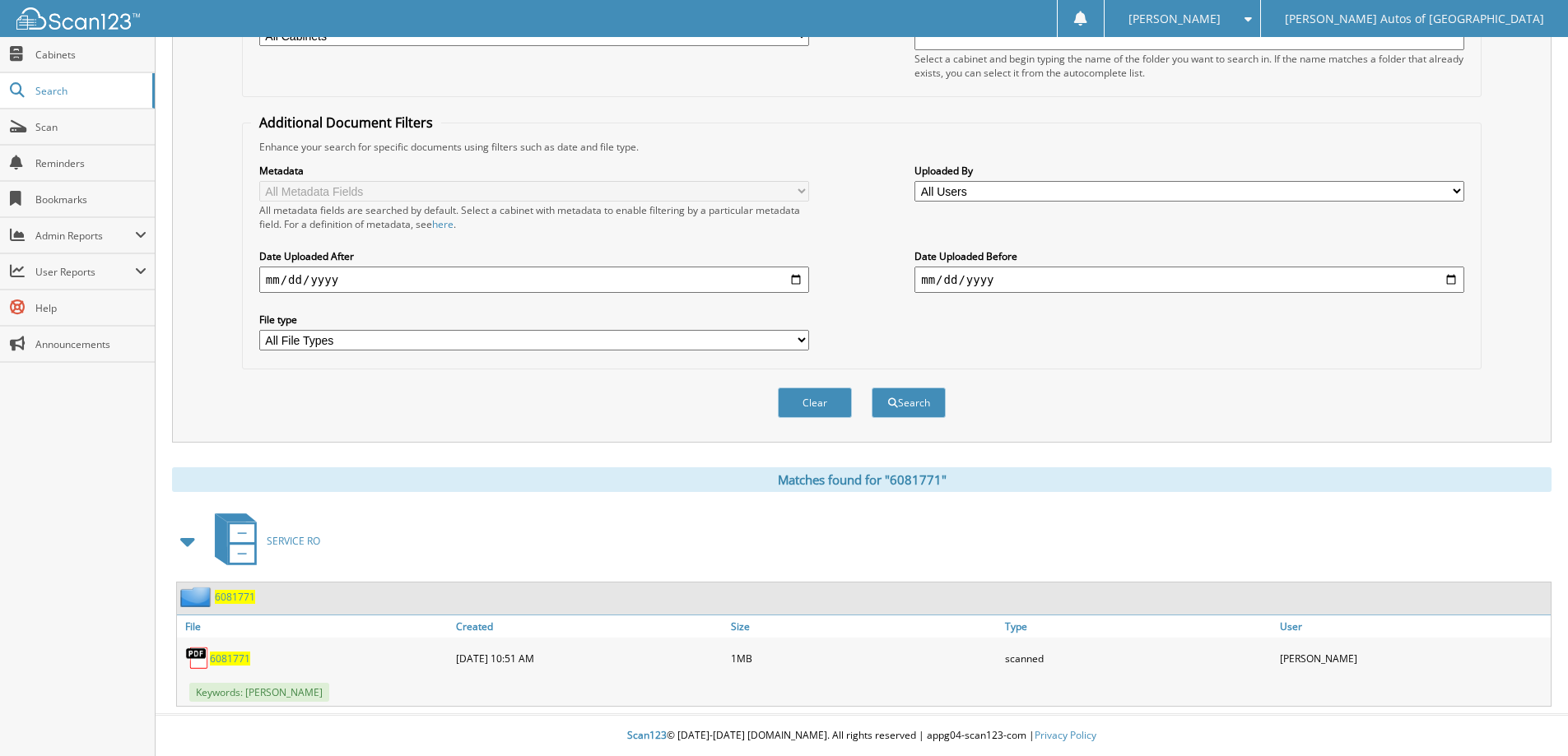
scroll to position [255, 0]
click at [251, 585] on div "6081771" at bounding box center [864, 599] width 1374 height 32
click at [240, 594] on span "6081771" at bounding box center [234, 597] width 40 height 14
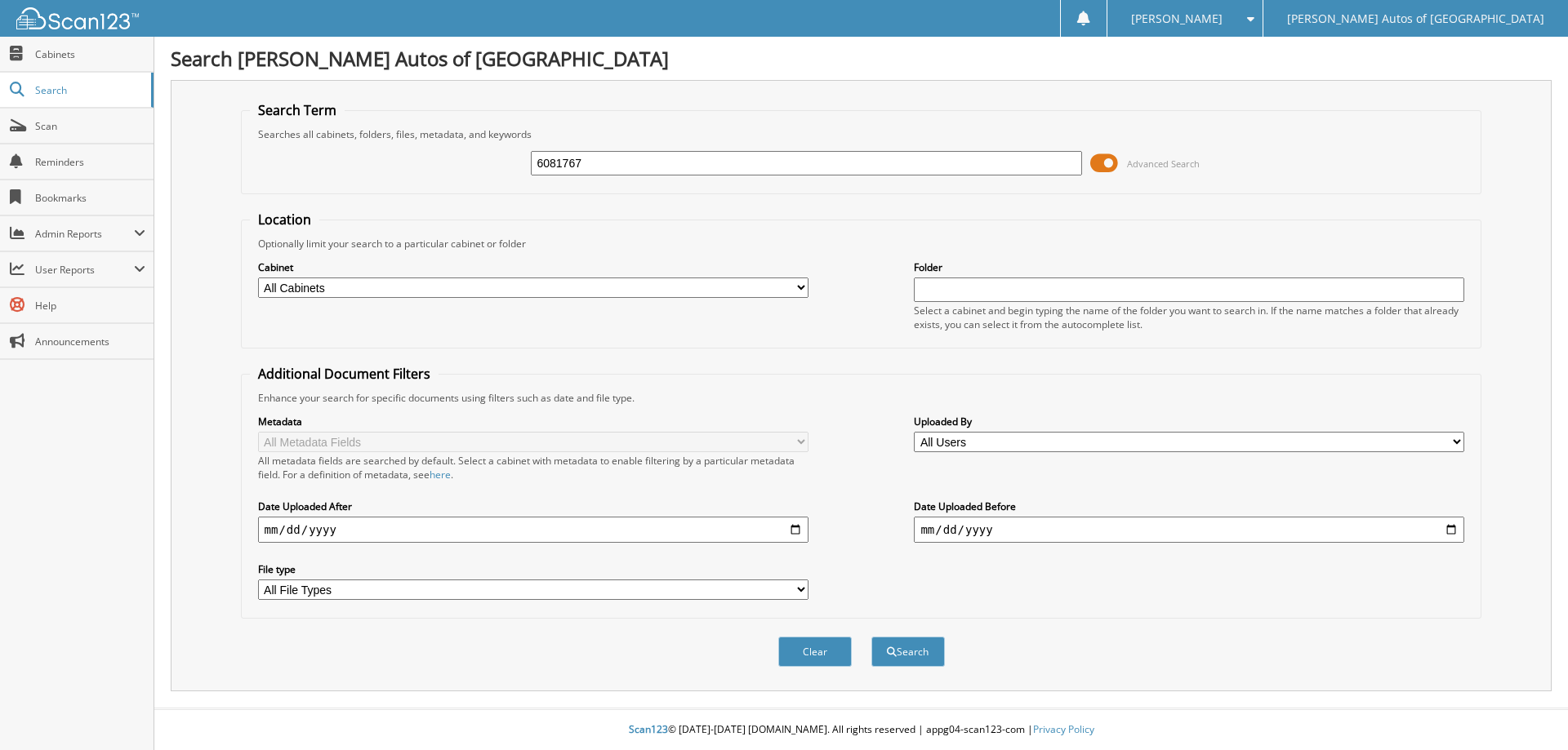
type input "6081767"
click at [871, 637] on button "Search" at bounding box center [908, 652] width 74 height 31
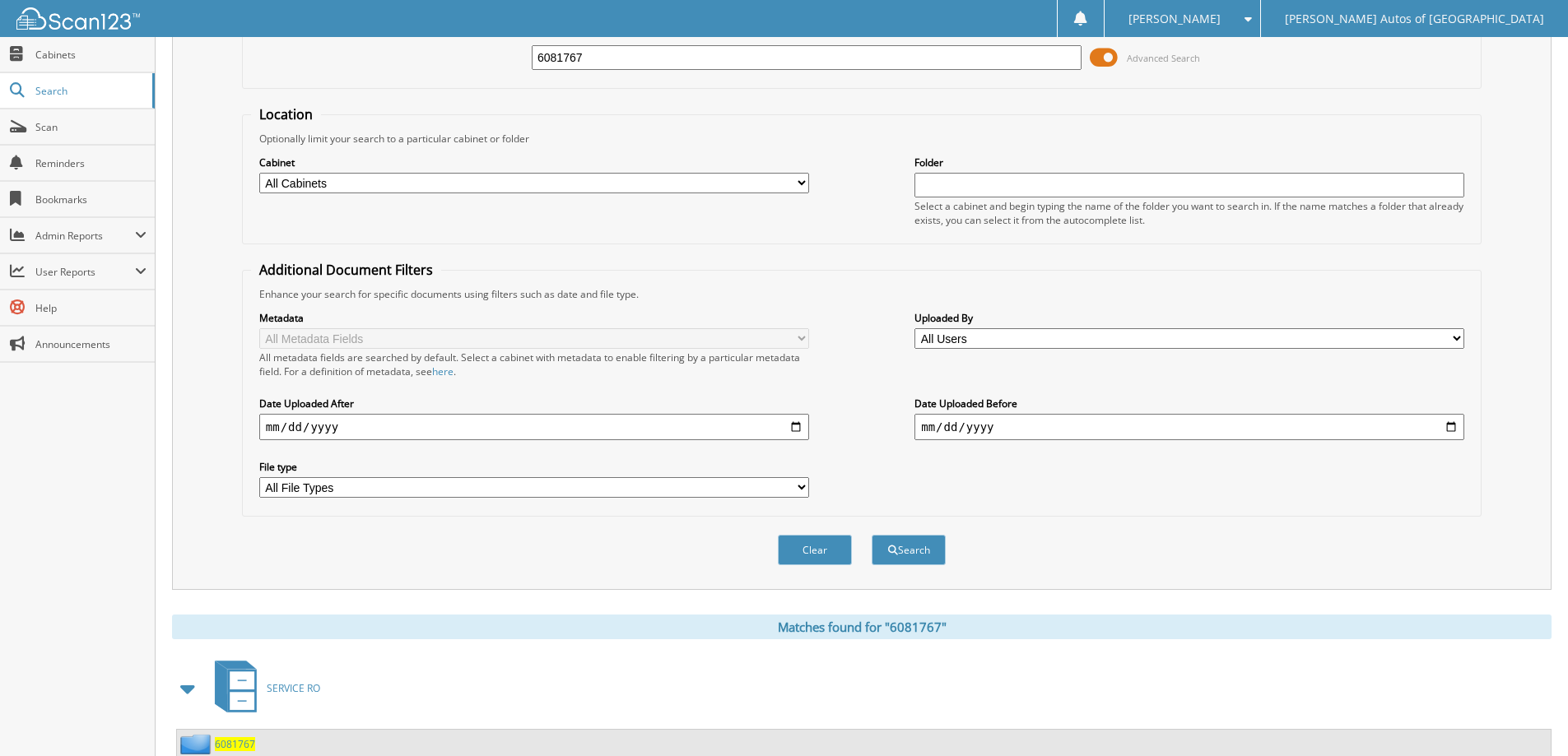
scroll to position [255, 0]
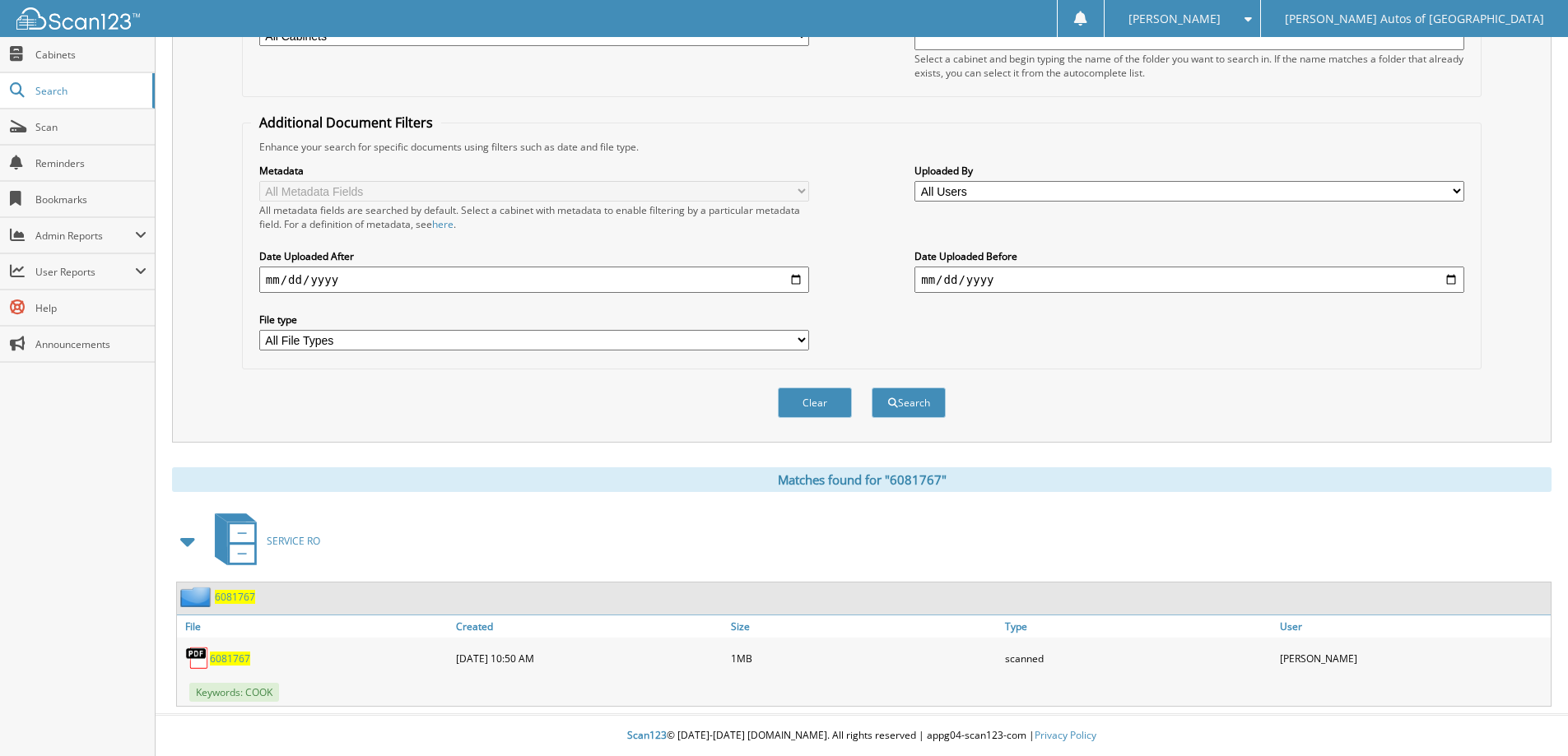
click at [245, 594] on span "6081767" at bounding box center [234, 597] width 40 height 14
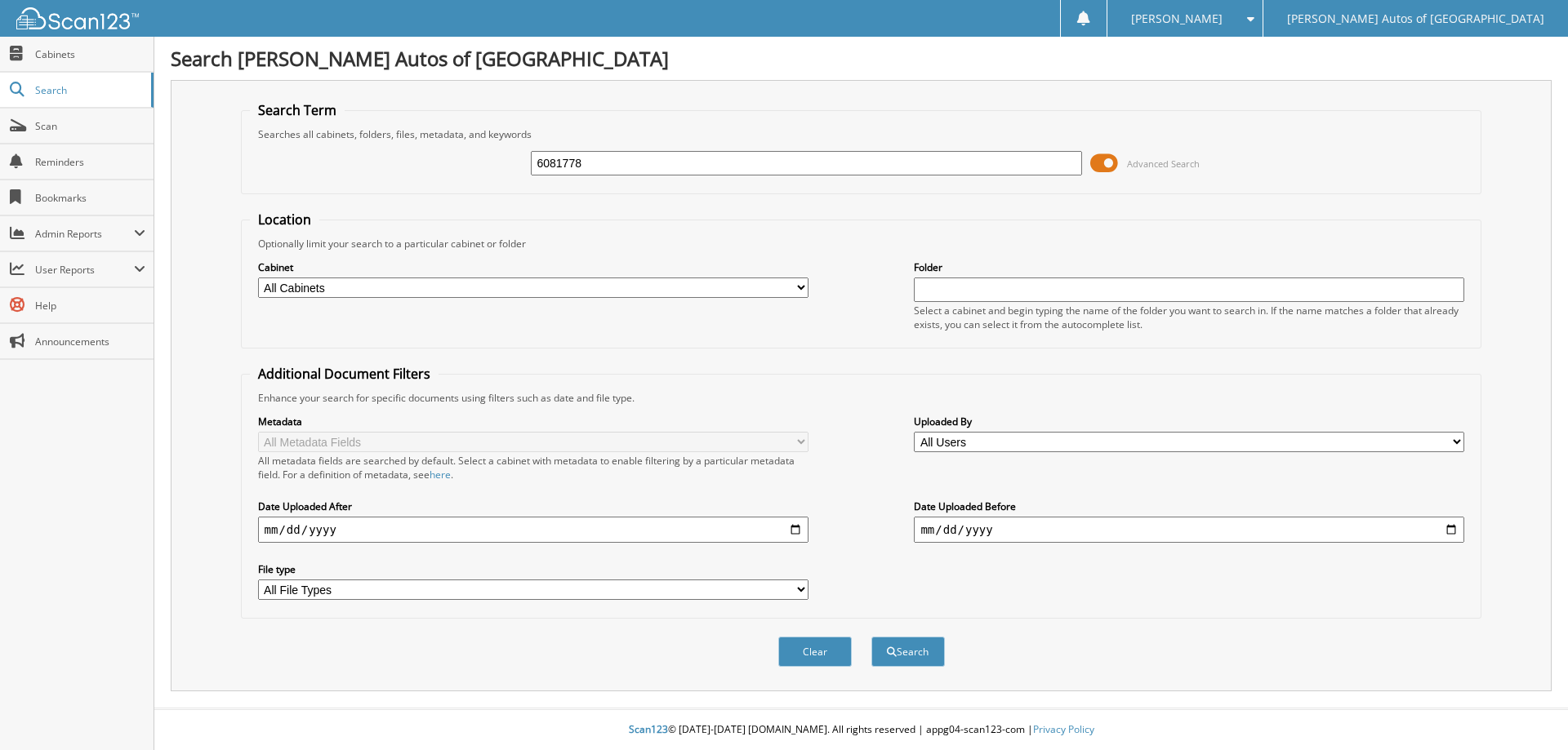
type input "6081778"
click at [871, 637] on button "Search" at bounding box center [908, 652] width 74 height 31
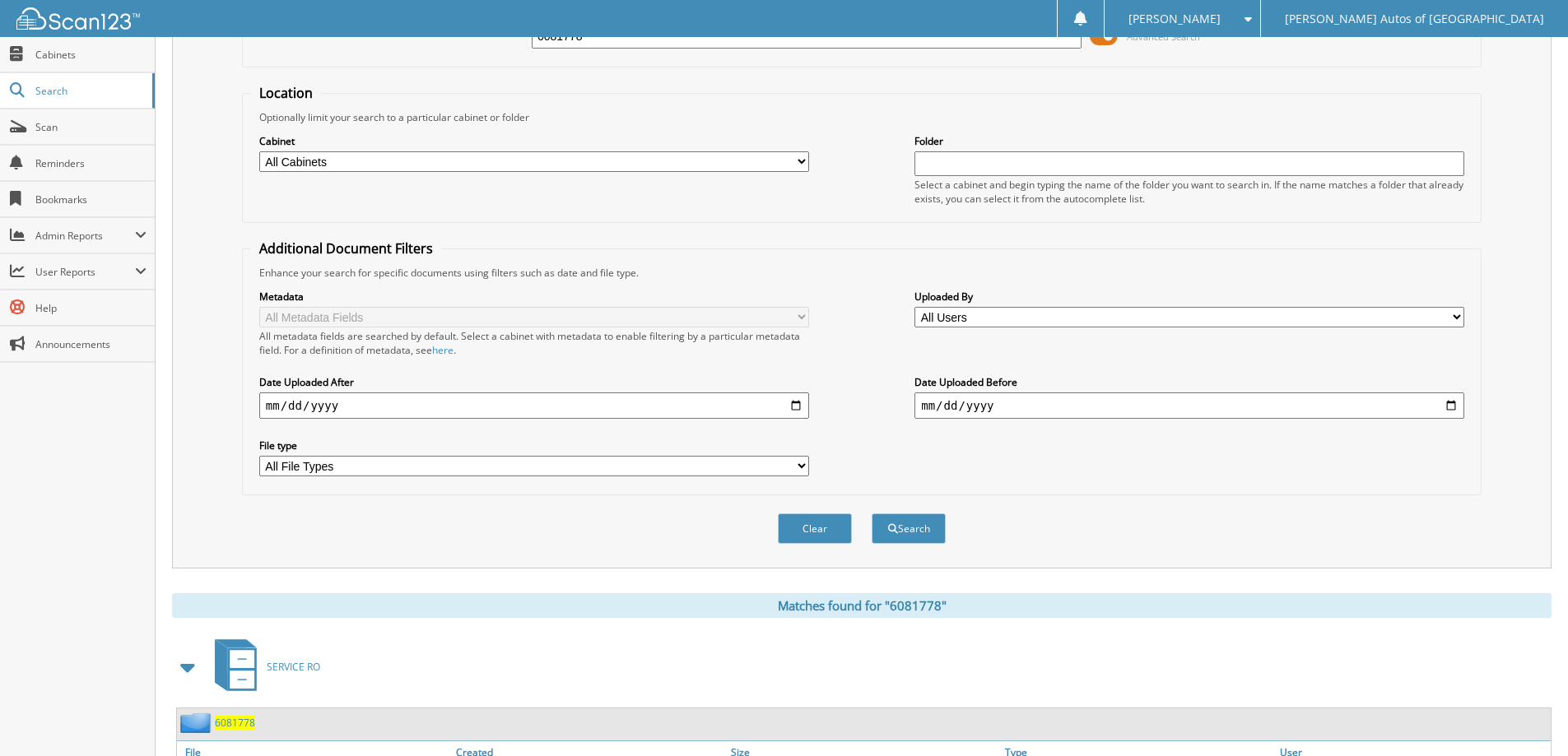
scroll to position [255, 0]
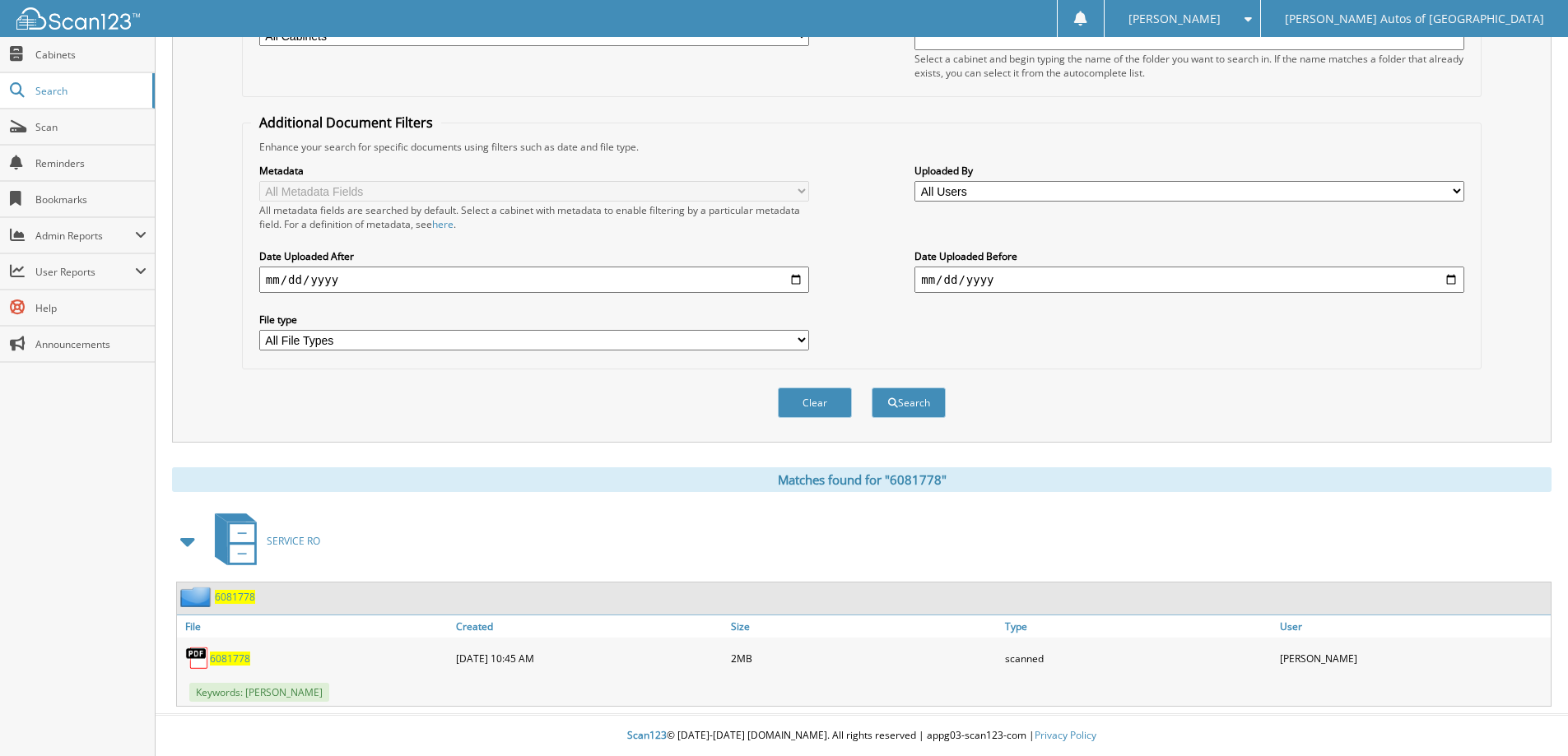
click at [247, 596] on span "6081778" at bounding box center [234, 597] width 40 height 14
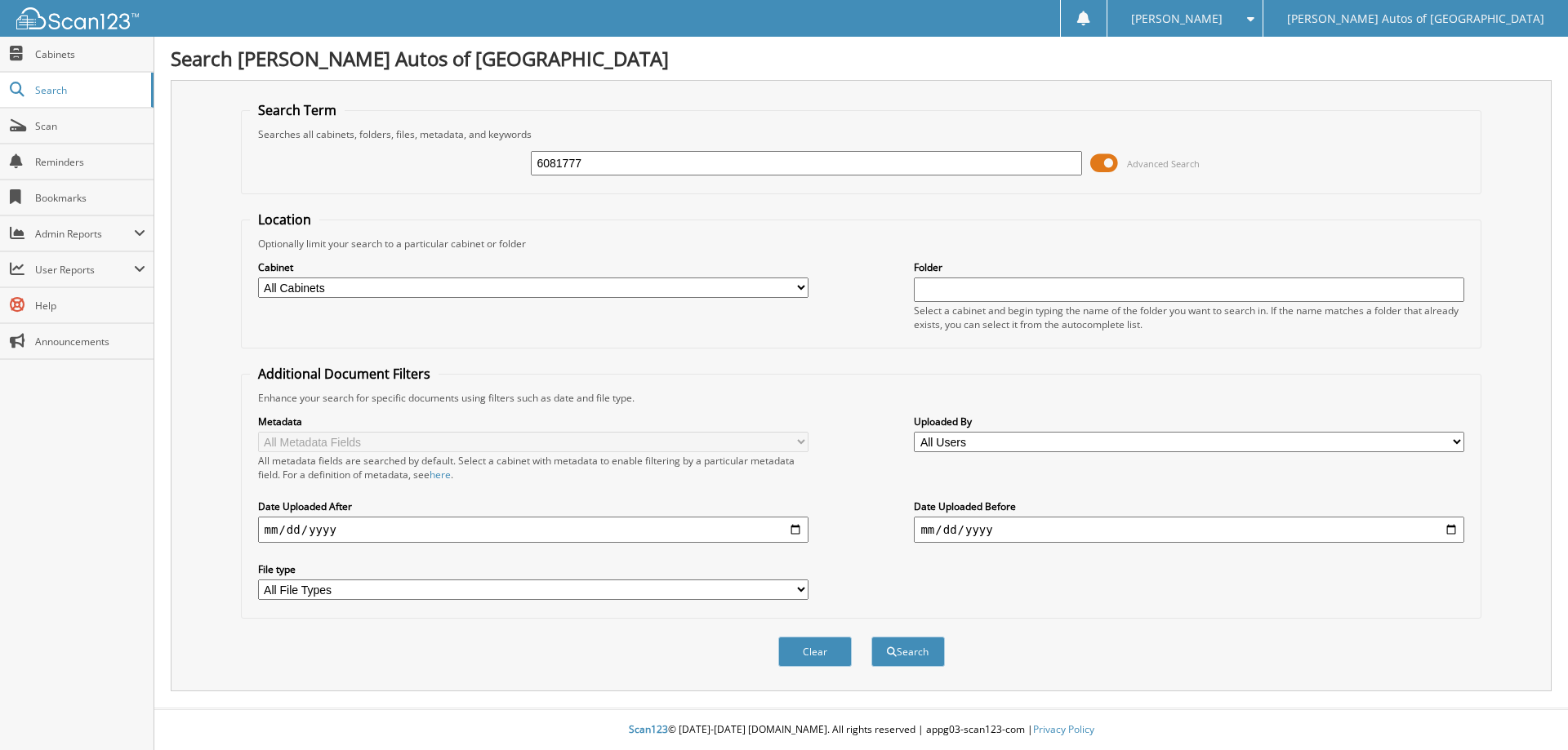
type input "6081777"
click at [871, 637] on button "Search" at bounding box center [908, 652] width 74 height 31
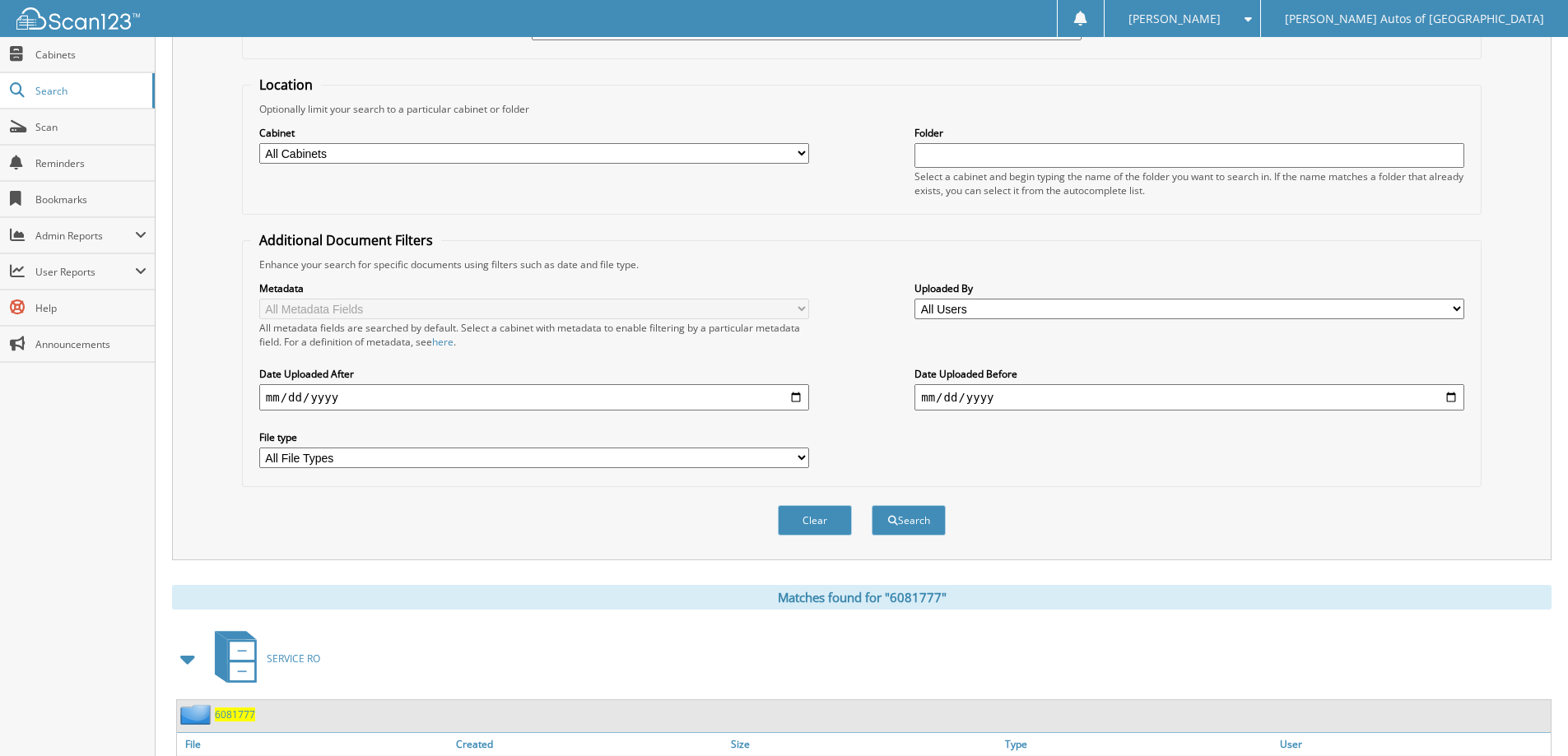
scroll to position [255, 0]
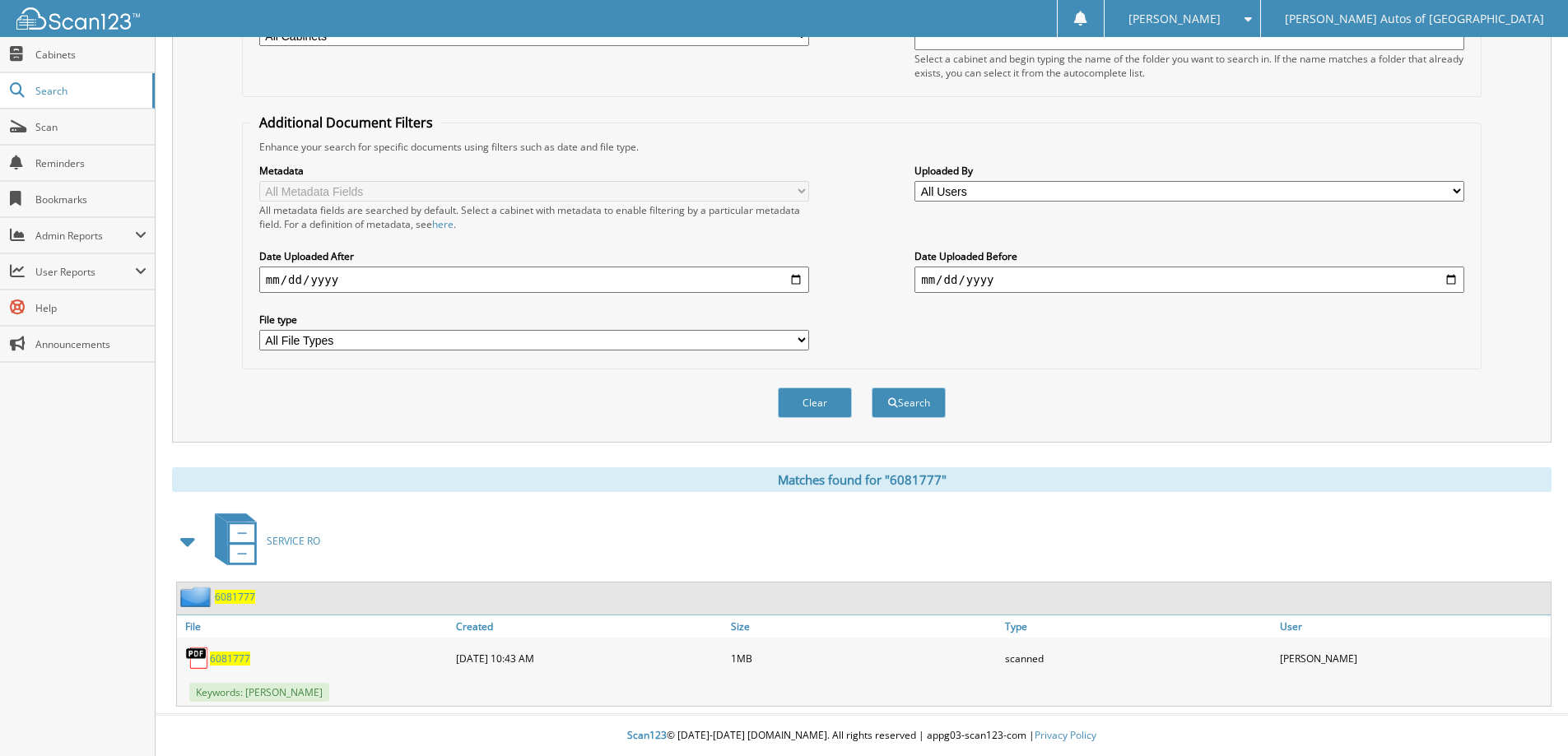
click at [242, 601] on span "6081777" at bounding box center [234, 597] width 40 height 14
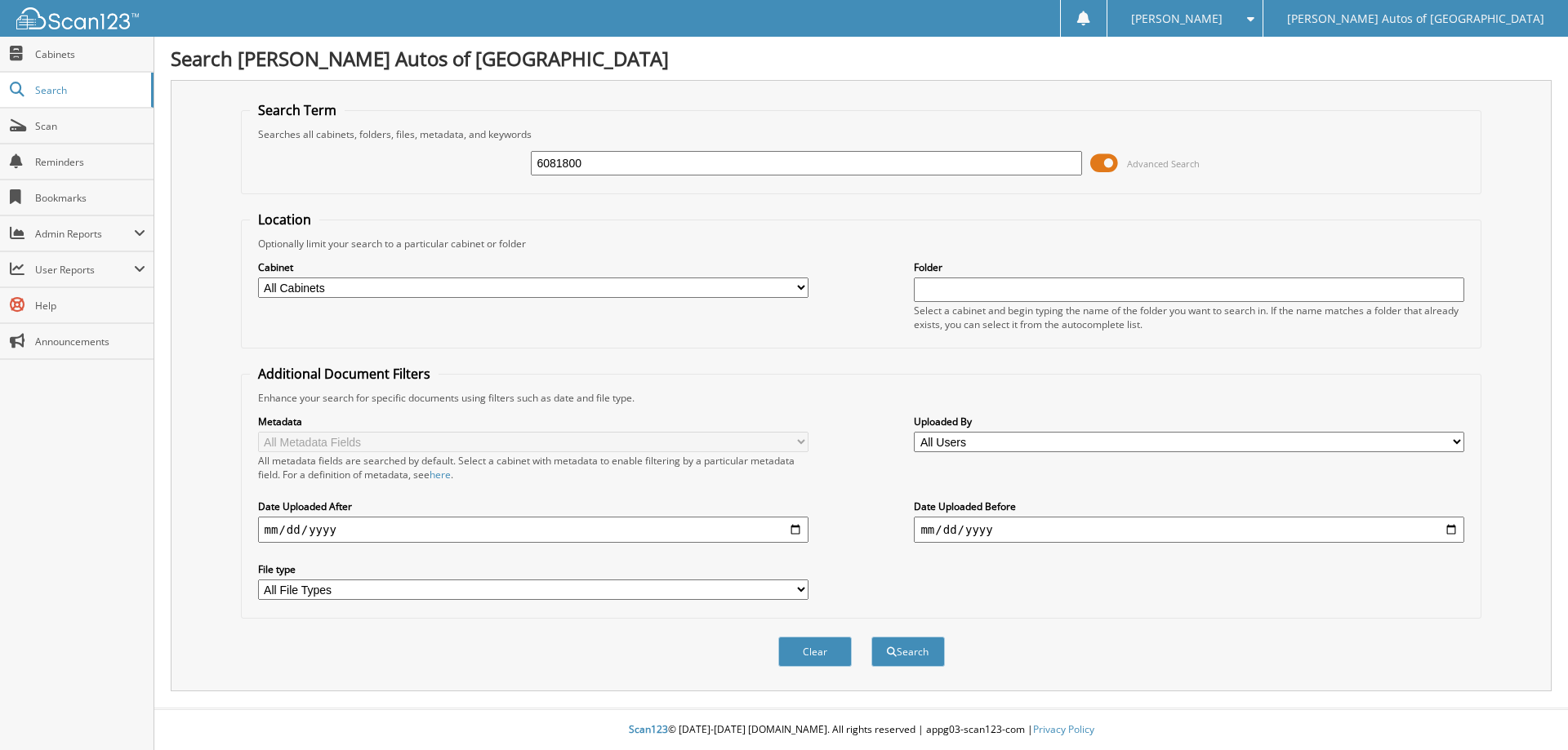
type input "6081800"
click at [871, 637] on button "Search" at bounding box center [908, 652] width 74 height 31
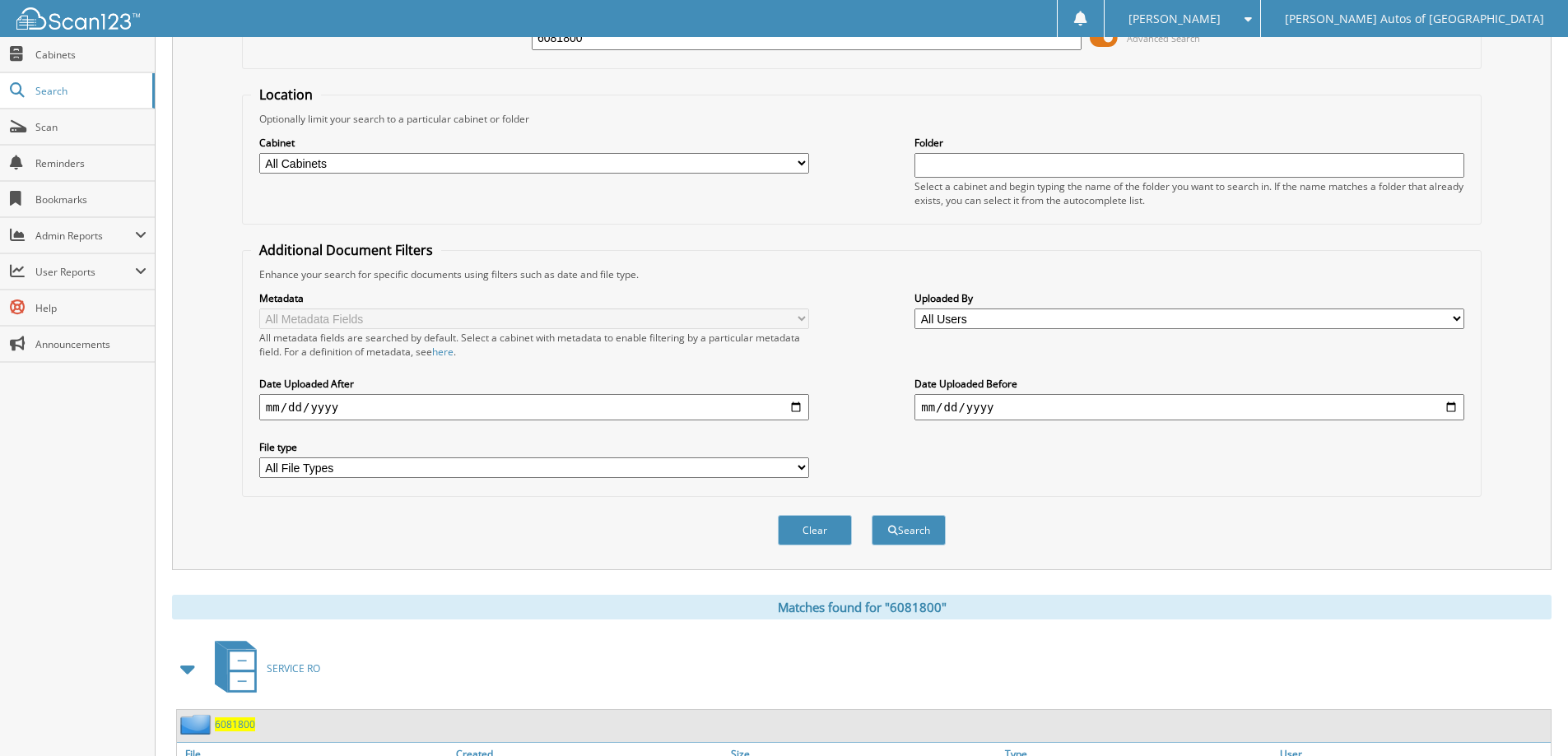
scroll to position [255, 0]
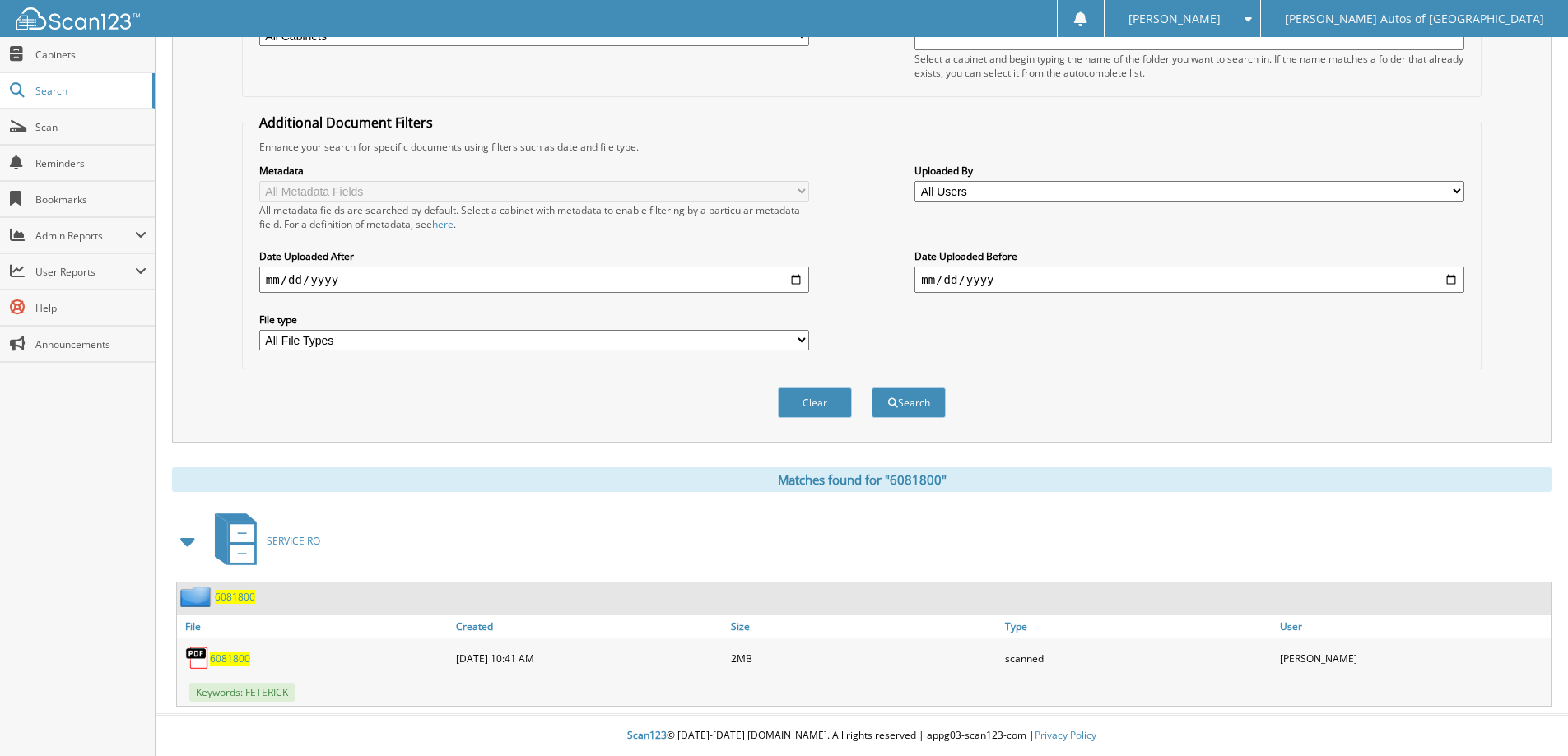
click at [236, 596] on span "6081800" at bounding box center [234, 597] width 40 height 14
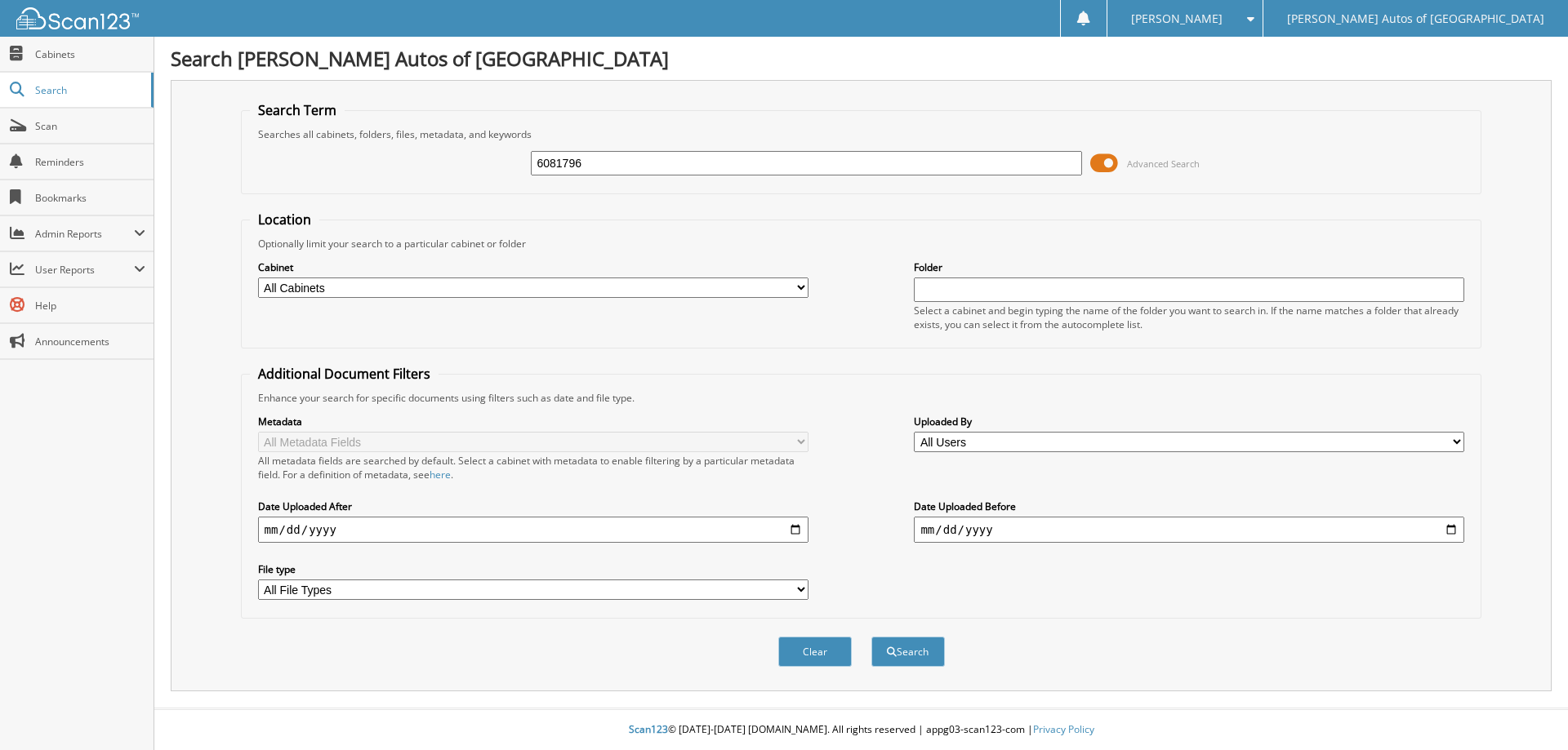
type input "6081796"
click at [871, 637] on button "Search" at bounding box center [908, 652] width 74 height 31
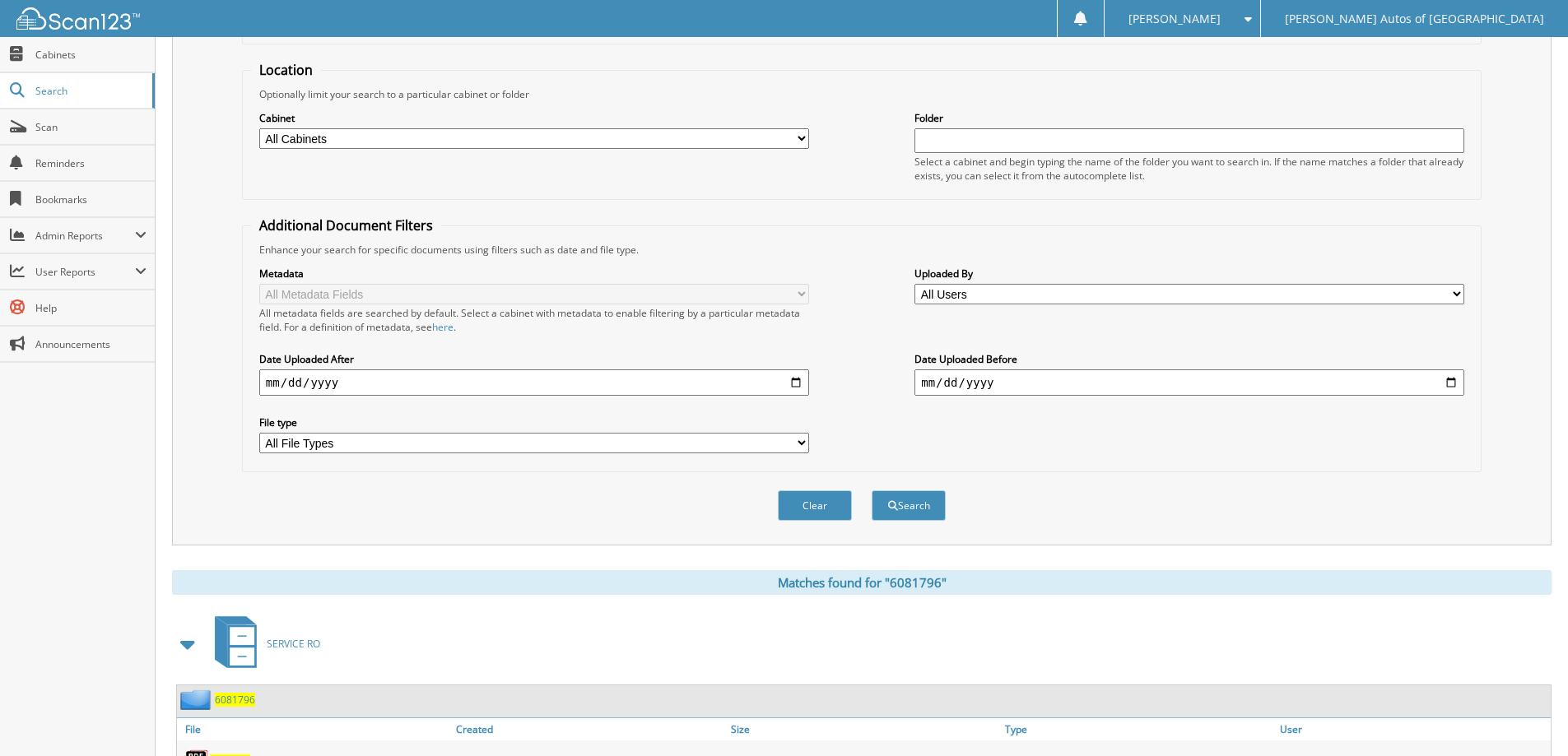
scroll to position [255, 0]
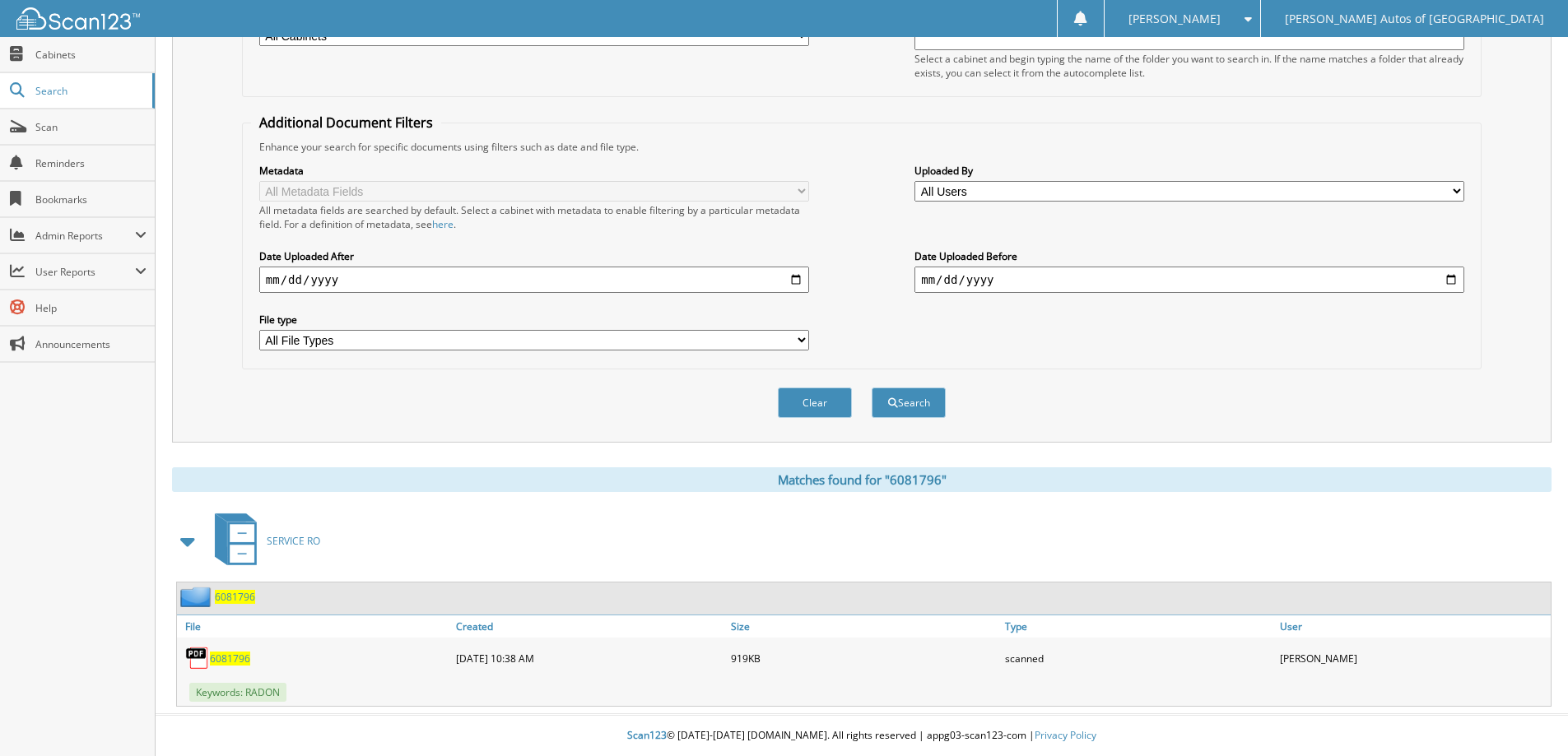
click at [241, 598] on span "6081796" at bounding box center [234, 597] width 40 height 14
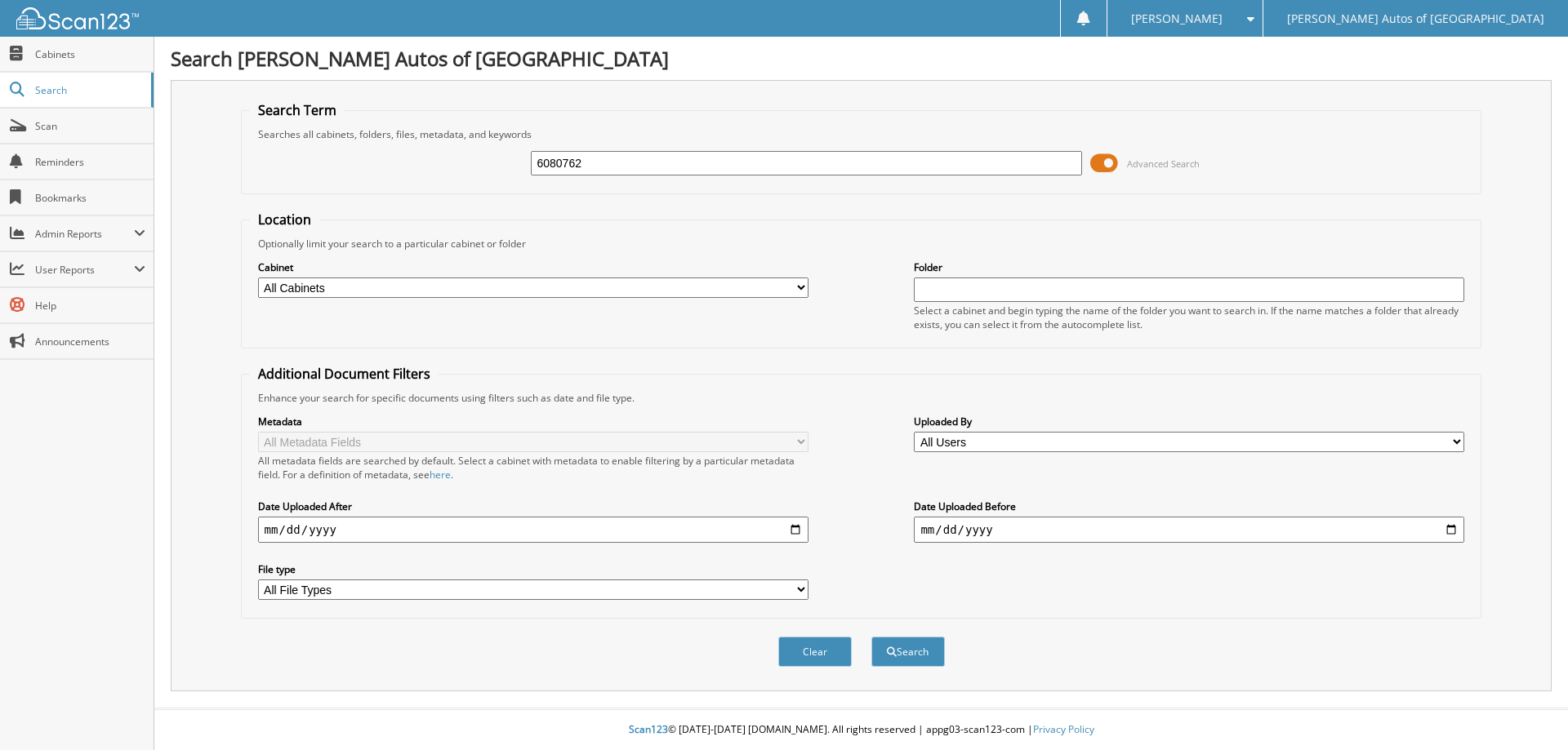
type input "6080762"
click at [871, 637] on button "Search" at bounding box center [908, 652] width 74 height 31
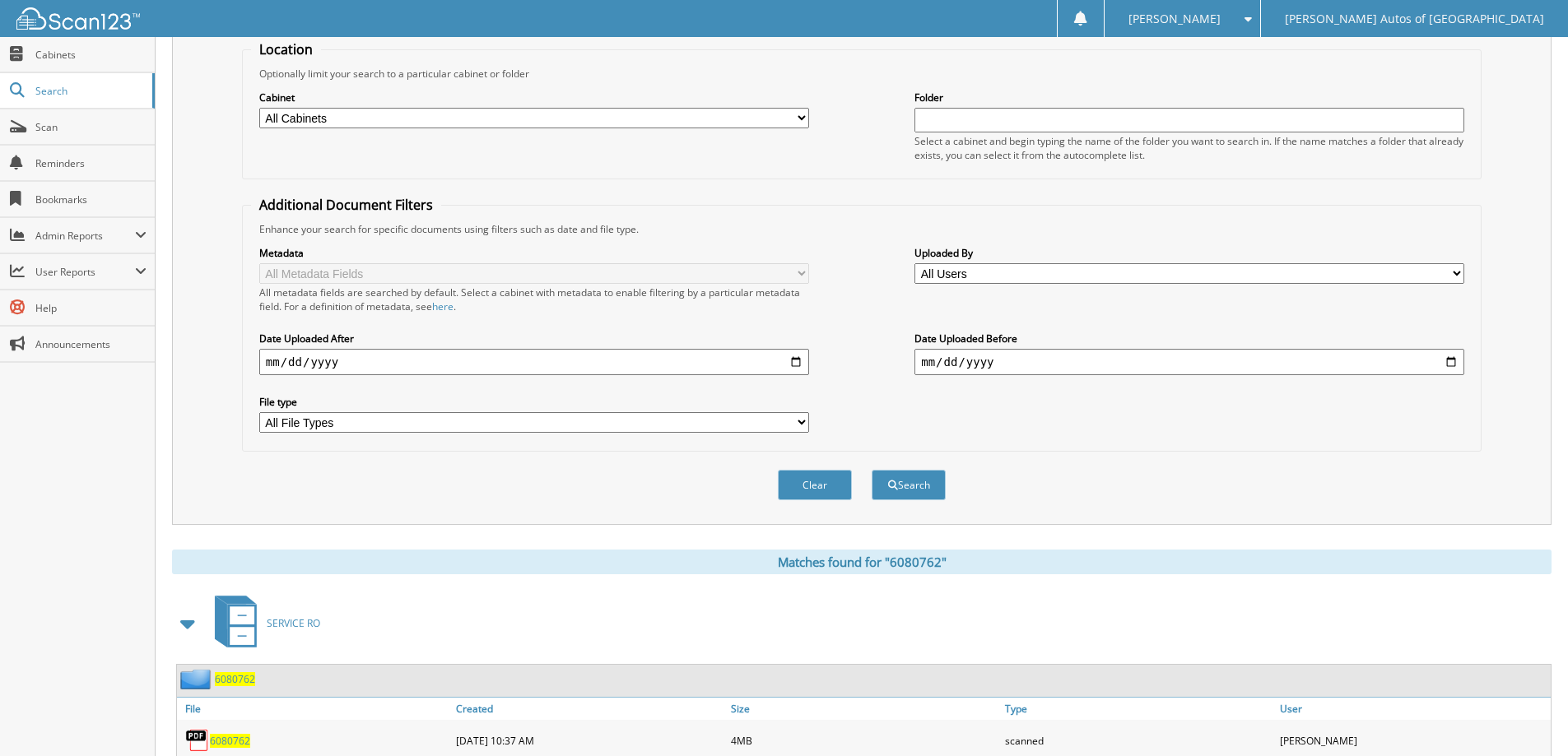
scroll to position [255, 0]
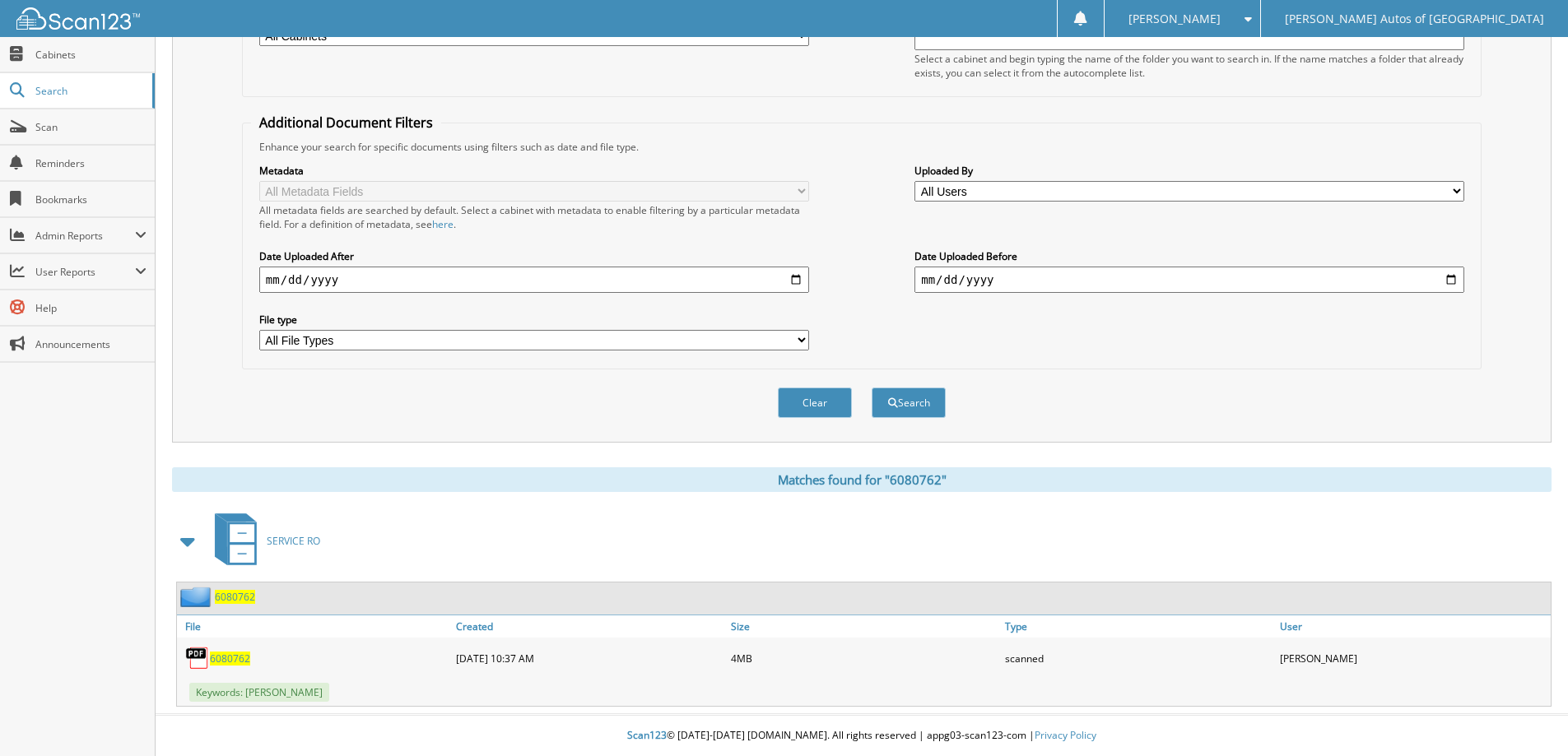
click at [251, 596] on span "6080762" at bounding box center [234, 597] width 40 height 14
